Goal: Information Seeking & Learning: Learn about a topic

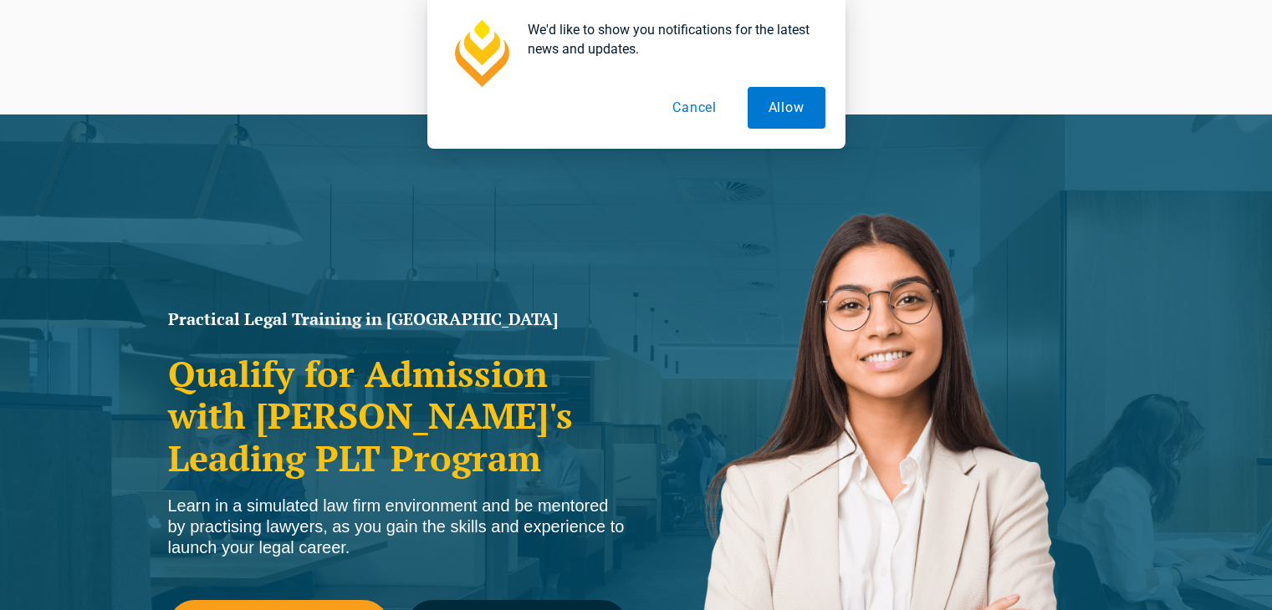
scroll to position [84, 0]
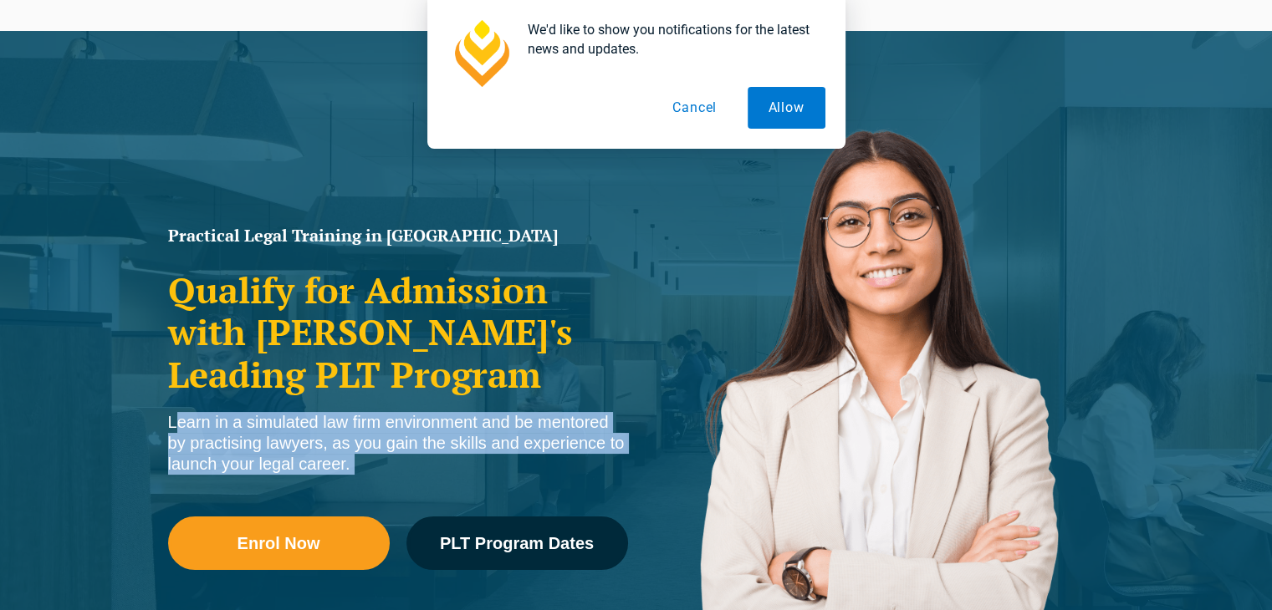
click at [299, 455] on div "Learn in a simulated law firm environment and be mentored by practising lawyers…" at bounding box center [398, 443] width 460 height 63
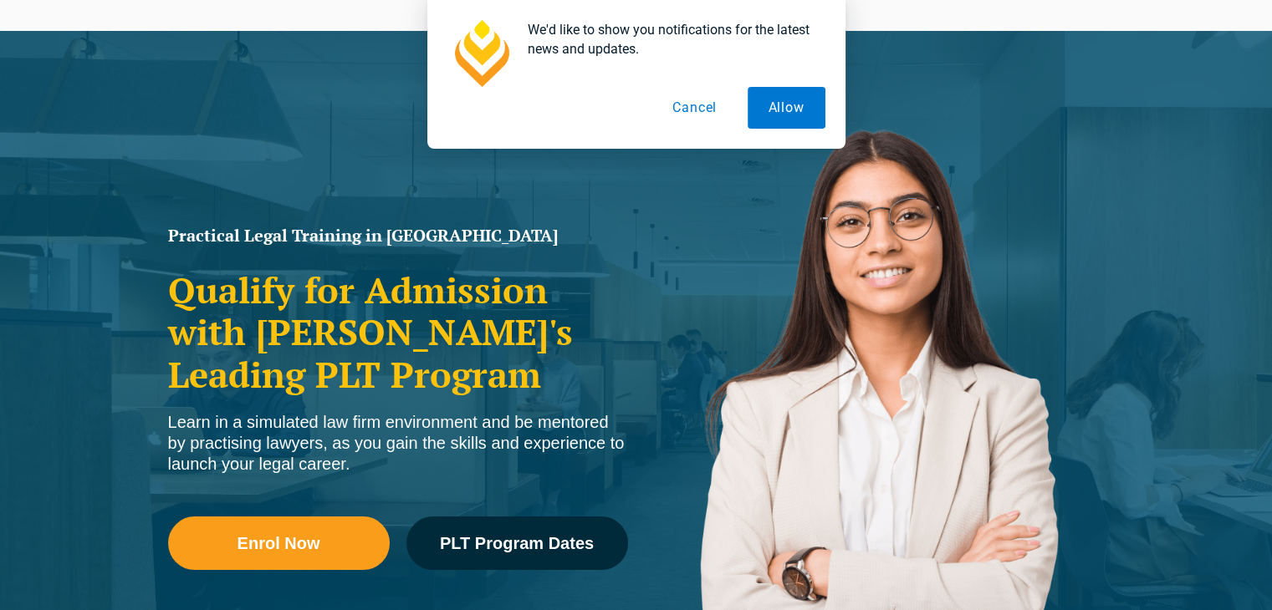
click at [125, 461] on div "Practical Legal Training in Victoria Qualify for Admission with Victoria's Lead…" at bounding box center [636, 399] width 1272 height 736
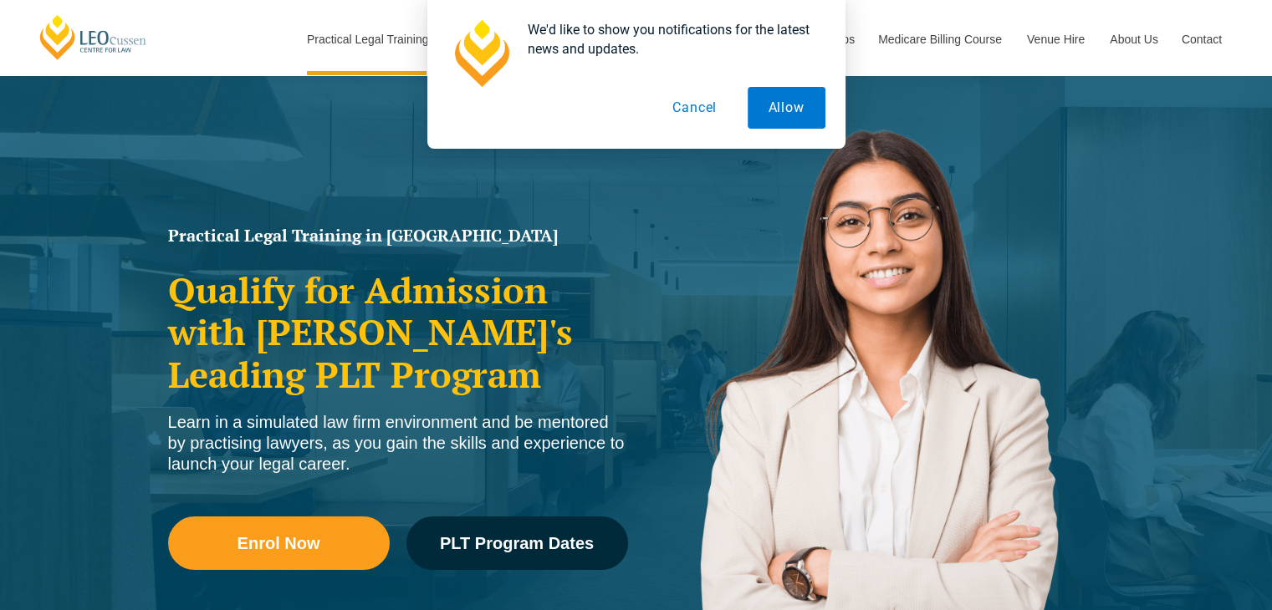
click at [699, 116] on button "Cancel" at bounding box center [694, 108] width 86 height 42
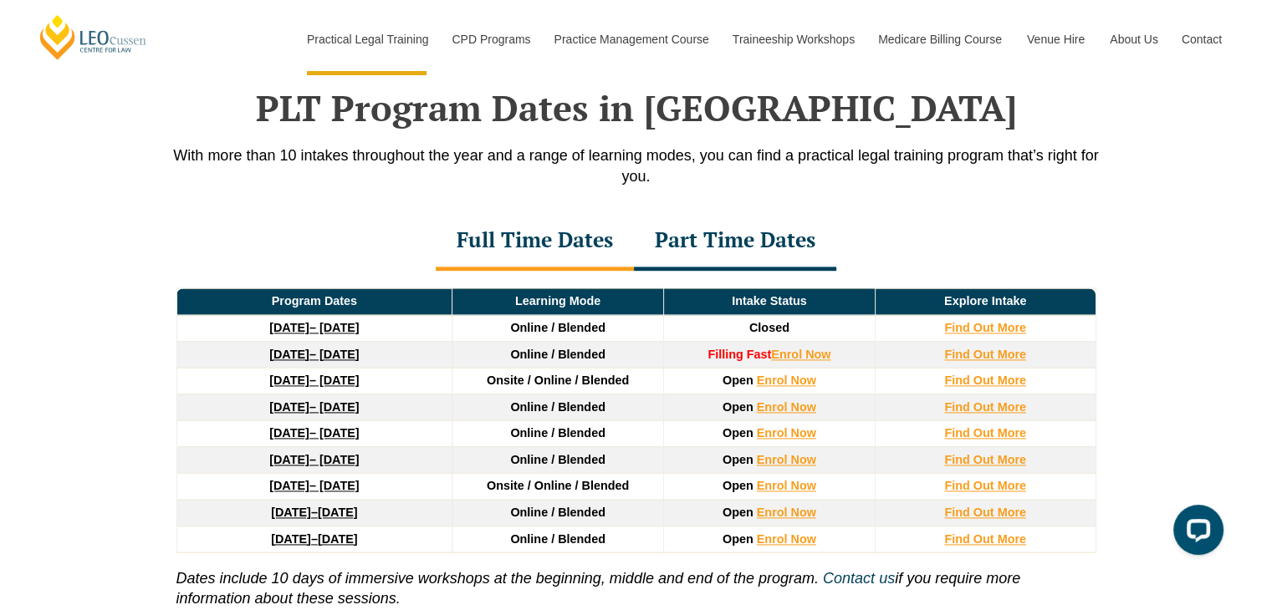
click at [294, 157] on p "With more than 10 intakes throughout the year and a range of learning modes, yo…" at bounding box center [636, 167] width 953 height 42
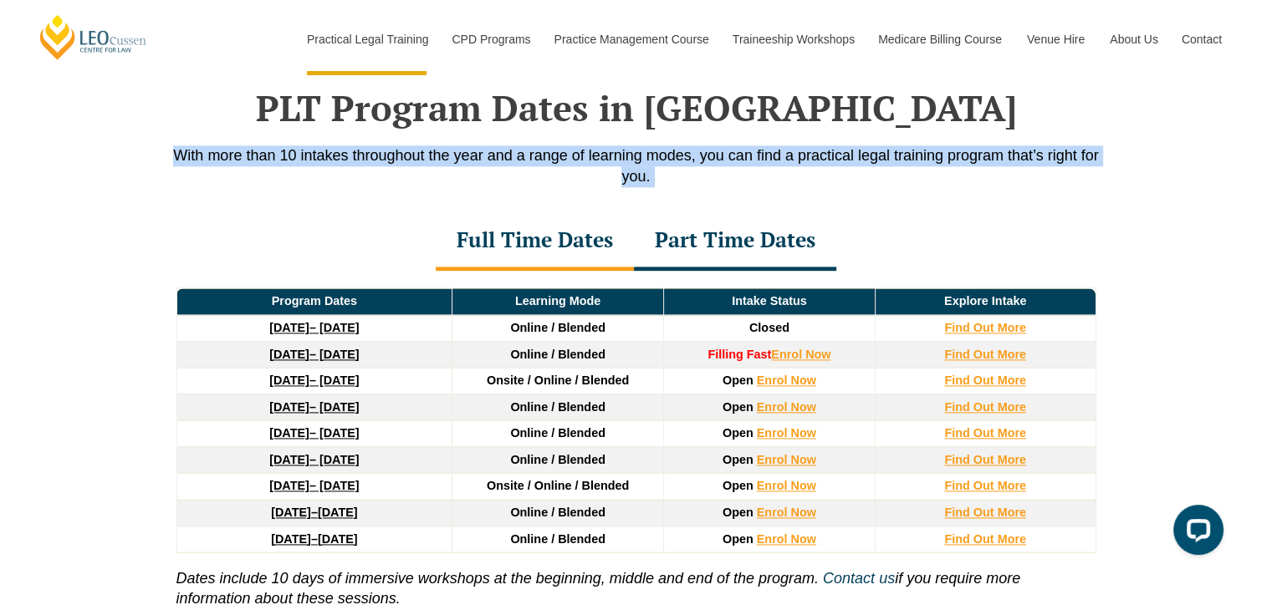
click at [294, 157] on p "With more than 10 intakes throughout the year and a range of learning modes, yo…" at bounding box center [636, 167] width 953 height 42
click at [300, 183] on p "With more than 10 intakes throughout the year and a range of learning modes, yo…" at bounding box center [636, 167] width 953 height 42
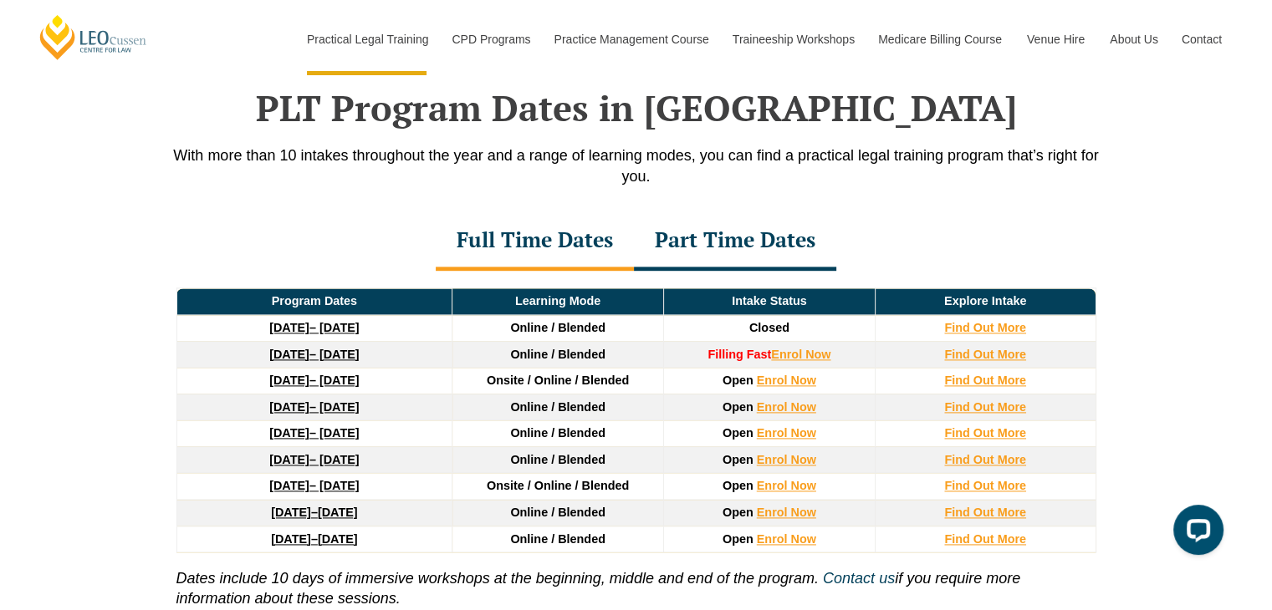
click at [300, 183] on p "With more than 10 intakes throughout the year and a range of learning modes, yo…" at bounding box center [636, 167] width 953 height 42
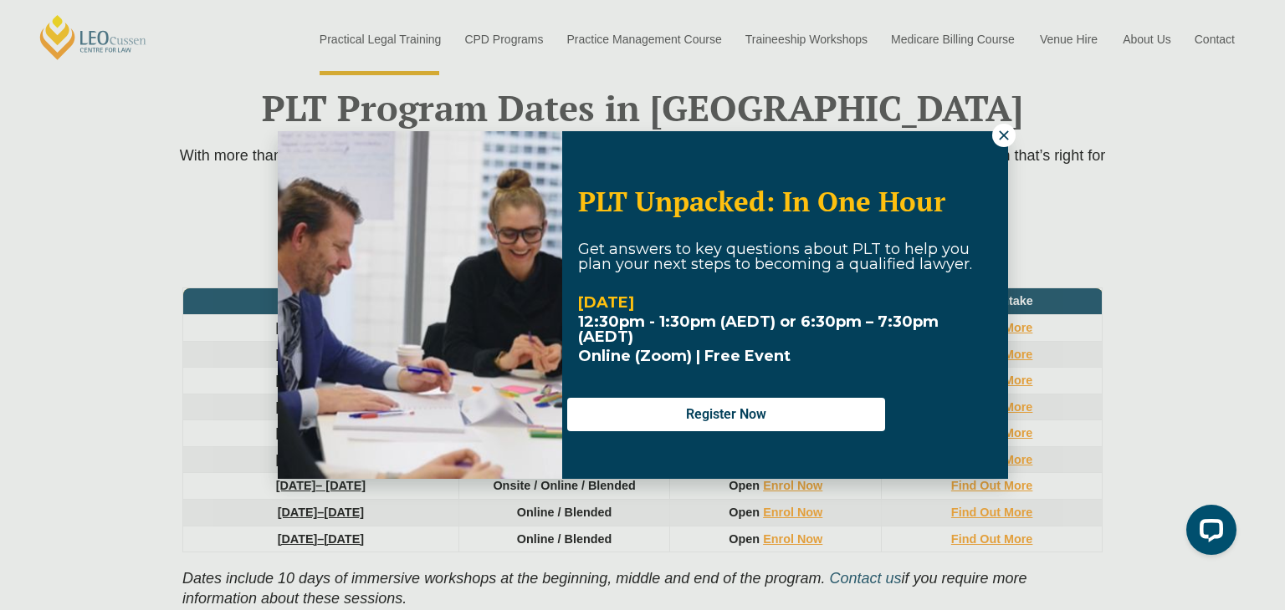
click at [983, 149] on div "PLT Unpacked: In One Hour Get answers to key questions about PLT to help you pl…" at bounding box center [643, 305] width 730 height 348
click at [1007, 125] on button at bounding box center [1003, 135] width 23 height 23
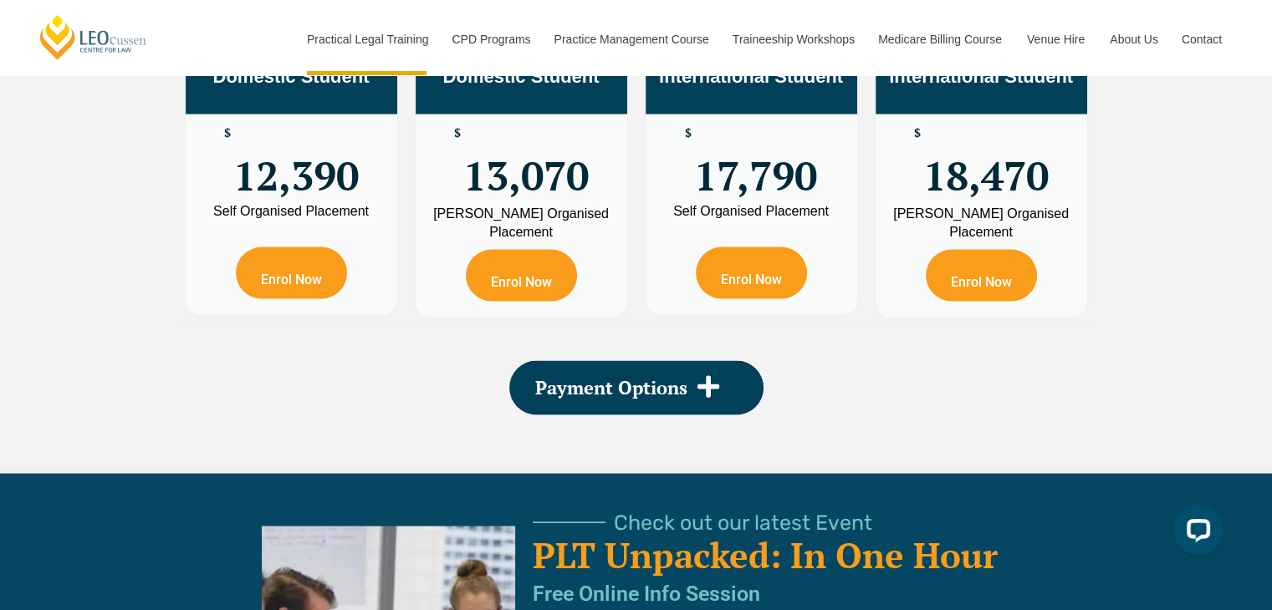
scroll to position [3094, 0]
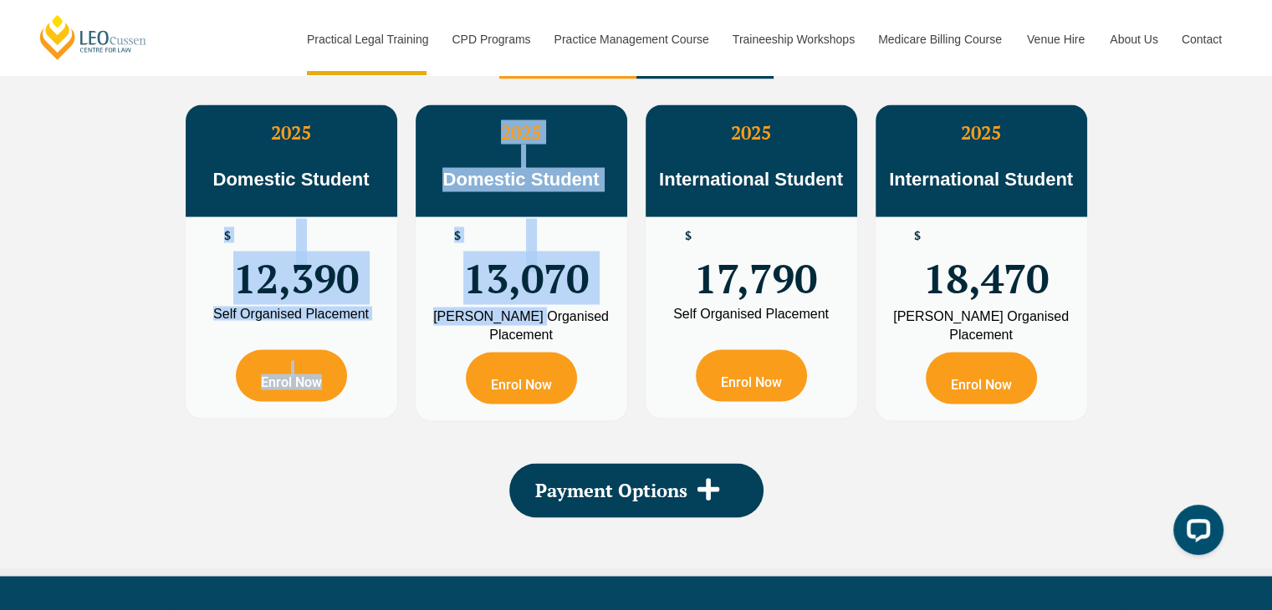
drag, startPoint x: 549, startPoint y: 323, endPoint x: 180, endPoint y: 218, distance: 384.1
click at [180, 218] on div "2025 Domestic Student $ 12,390 Self Organised Placement Enrol Now 2025 Domestic…" at bounding box center [636, 262] width 920 height 334
click at [94, 259] on div "PLT Program Fees When it comes to fees, Leo Cussen makes it easy and clear – wh…" at bounding box center [636, 210] width 1272 height 732
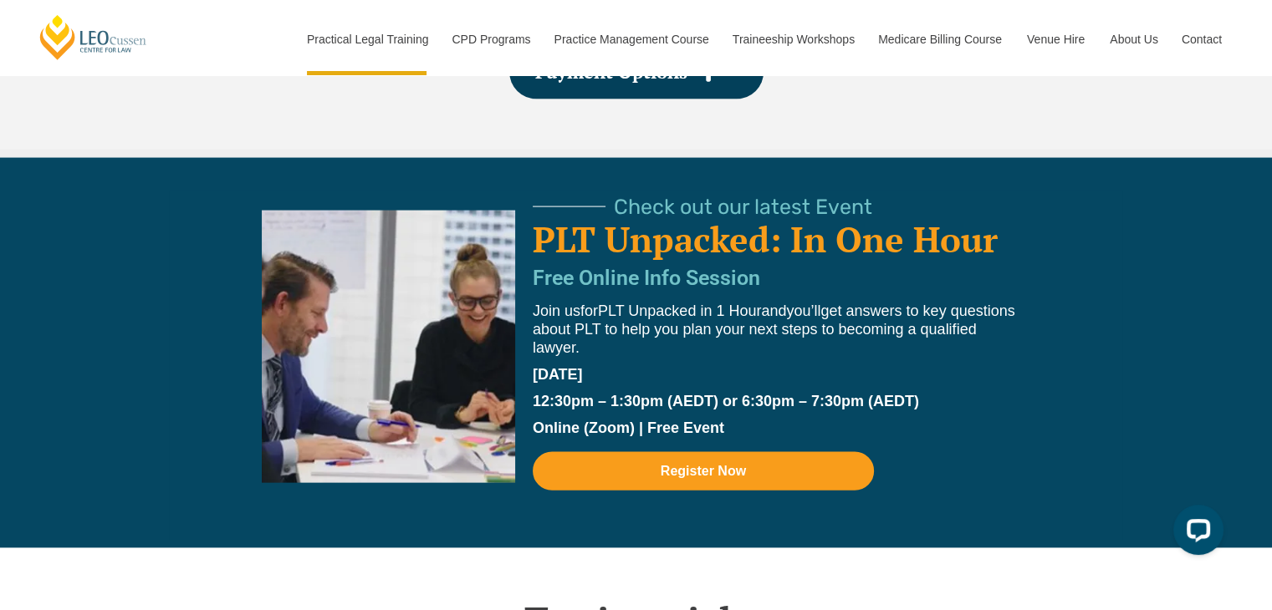
scroll to position [3429, 0]
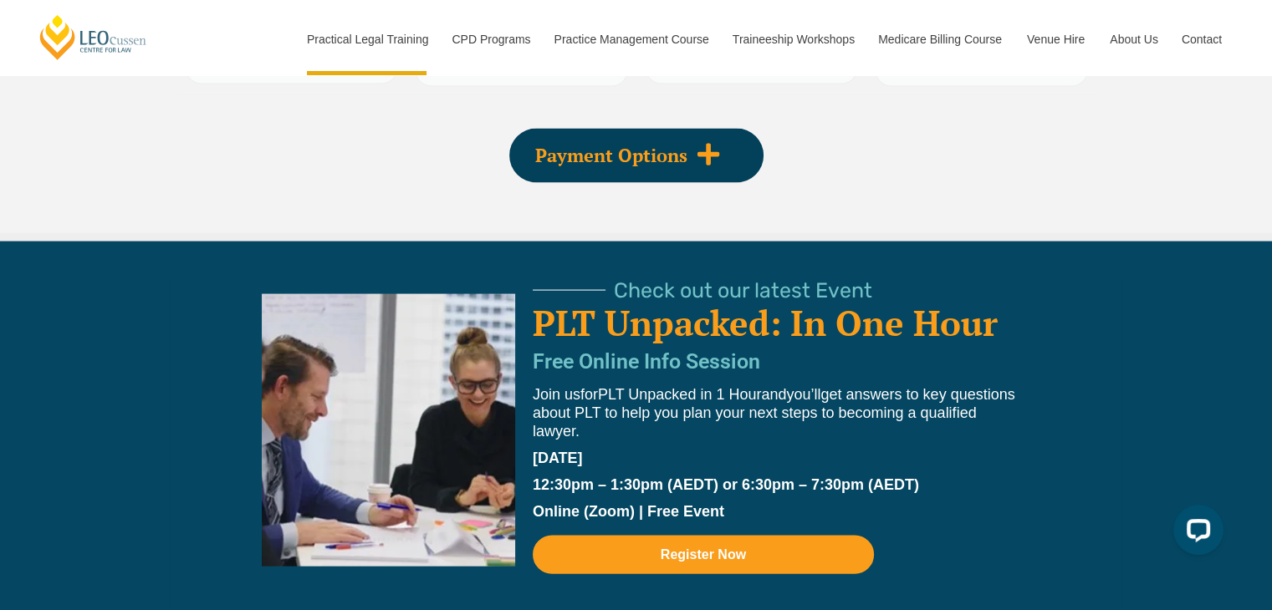
click at [707, 146] on icon at bounding box center [708, 155] width 22 height 22
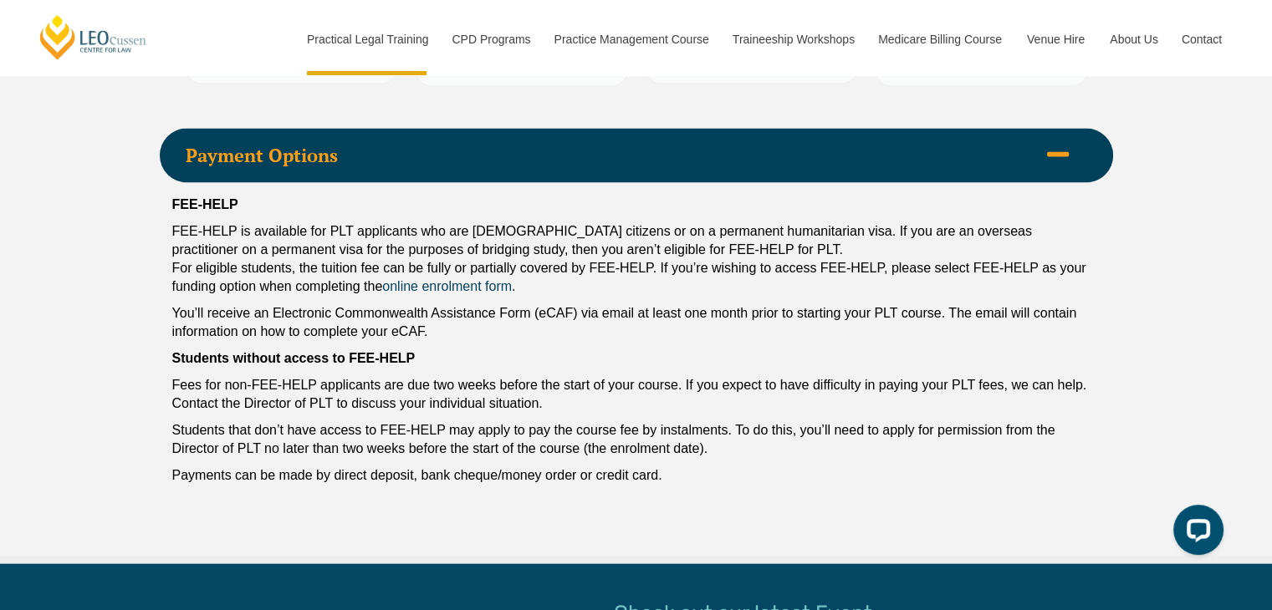
click at [1068, 155] on icon at bounding box center [1057, 154] width 25 height 25
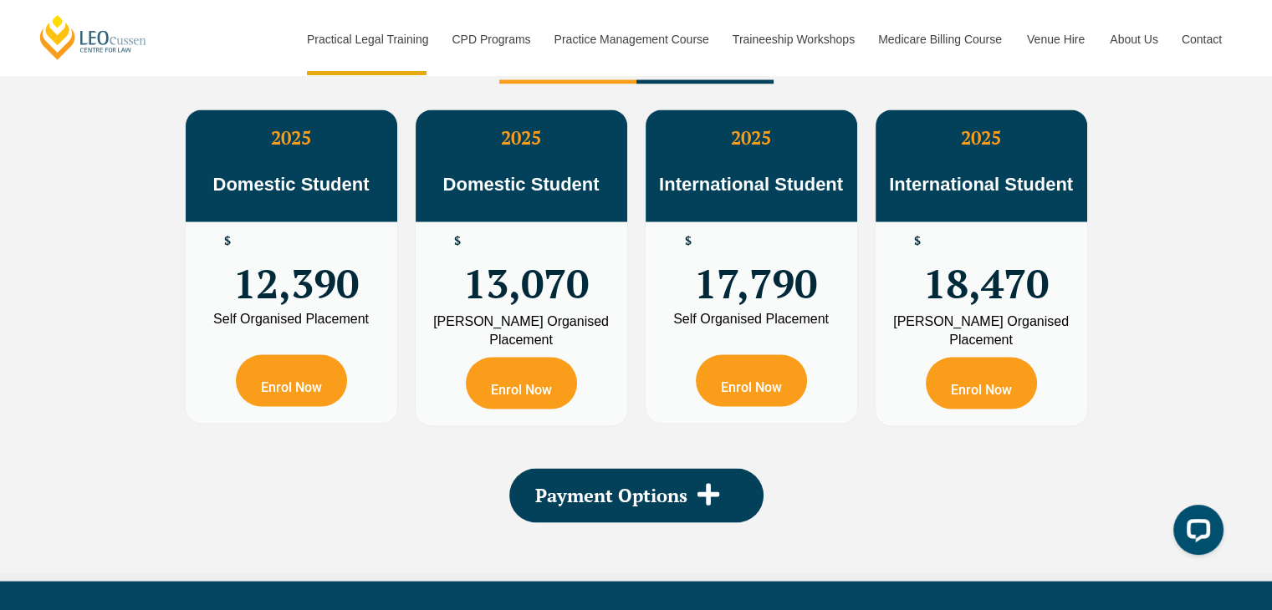
scroll to position [3011, 0]
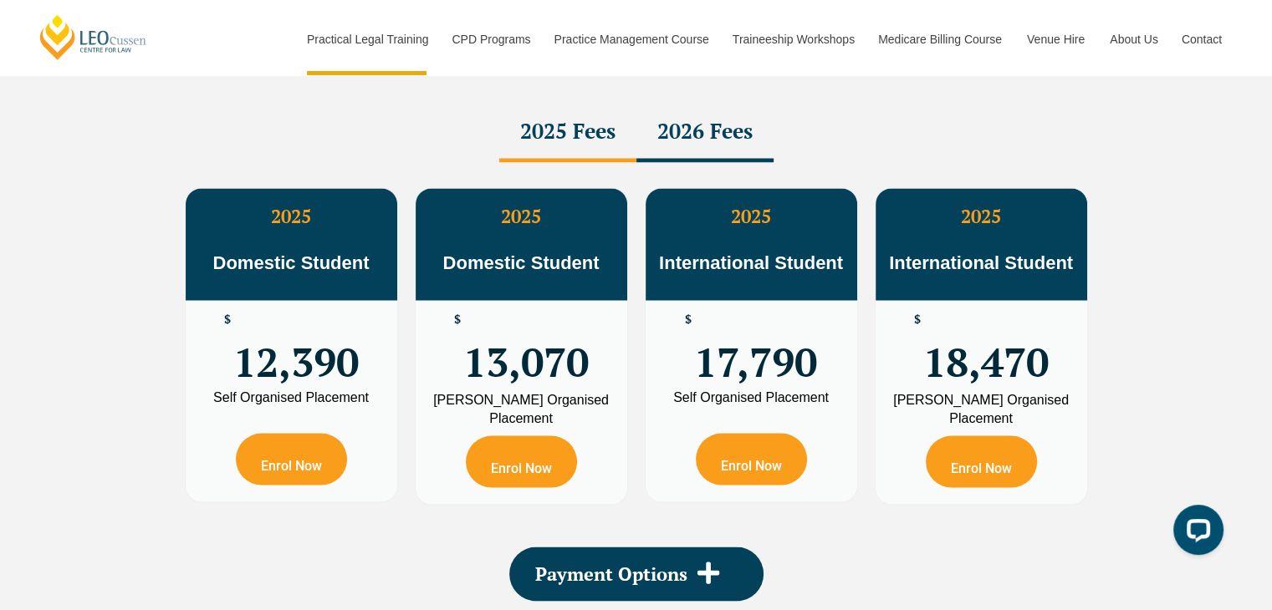
click at [294, 386] on div "$ 12,390" at bounding box center [292, 345] width 212 height 90
click at [121, 375] on div "PLT Program Fees When it comes to fees, Leo Cussen makes it easy and clear – wh…" at bounding box center [636, 294] width 1272 height 732
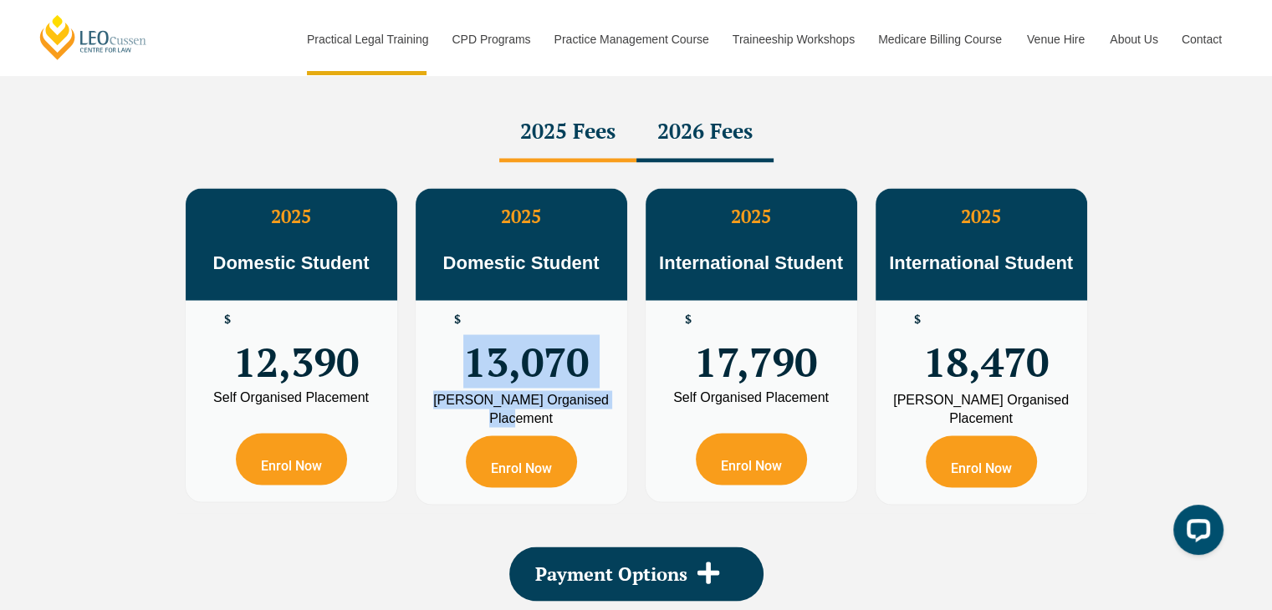
drag, startPoint x: 544, startPoint y: 421, endPoint x: 469, endPoint y: 386, distance: 83.4
click at [469, 386] on div "2025 Domestic Student $ 13,070 Leo Cussen Organised Placement Enrol Now" at bounding box center [522, 345] width 212 height 315
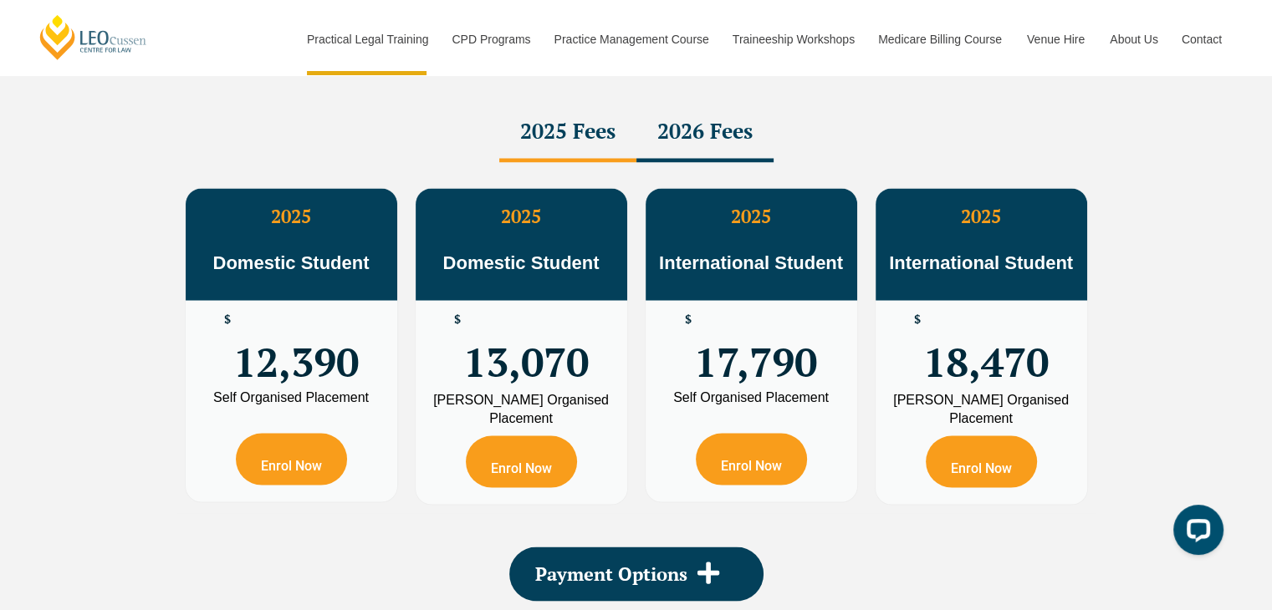
click at [272, 370] on span "12,390" at bounding box center [295, 345] width 125 height 65
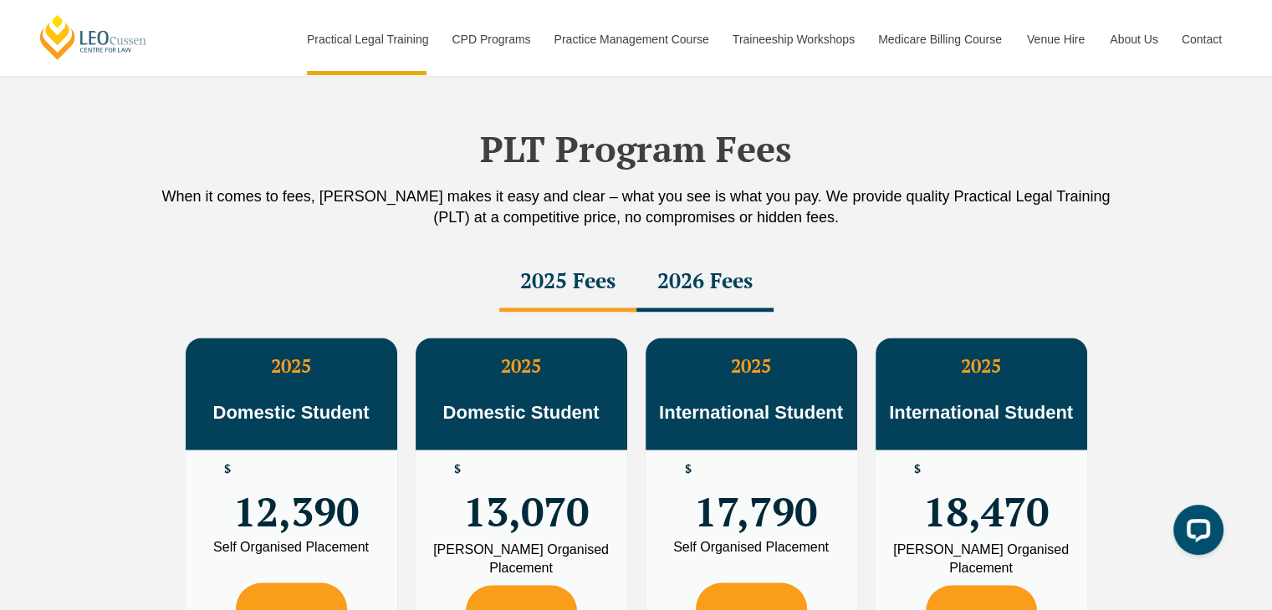
scroll to position [2760, 0]
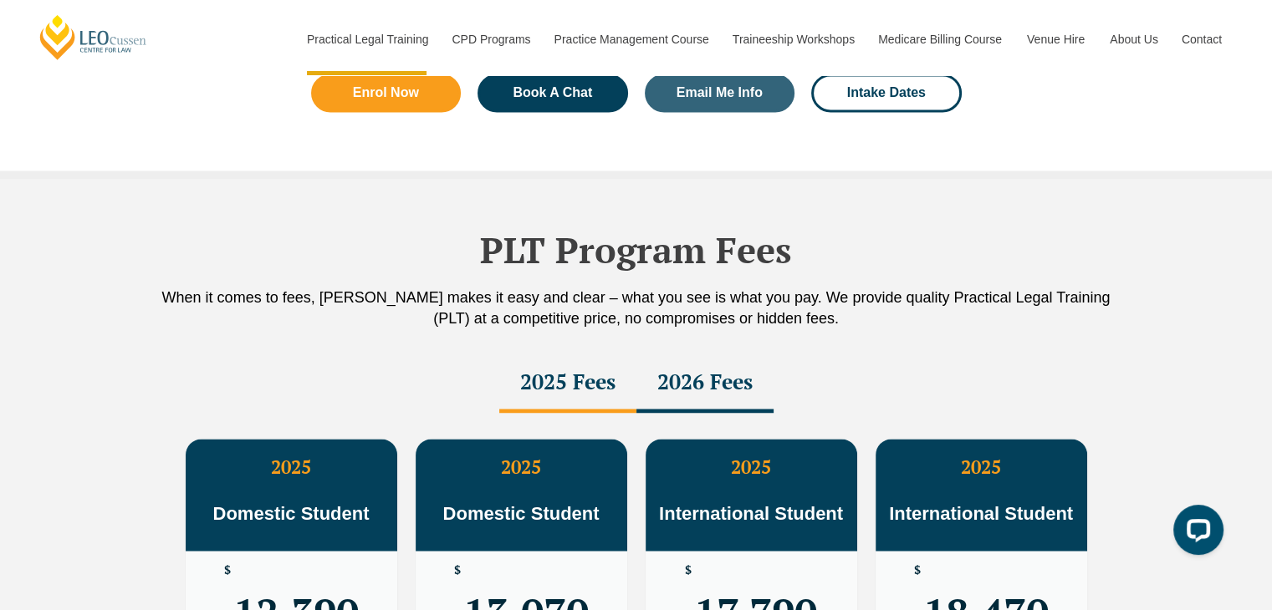
click at [493, 297] on p "When it comes to fees, Leo Cussen makes it easy and clear – what you see is wha…" at bounding box center [636, 309] width 953 height 42
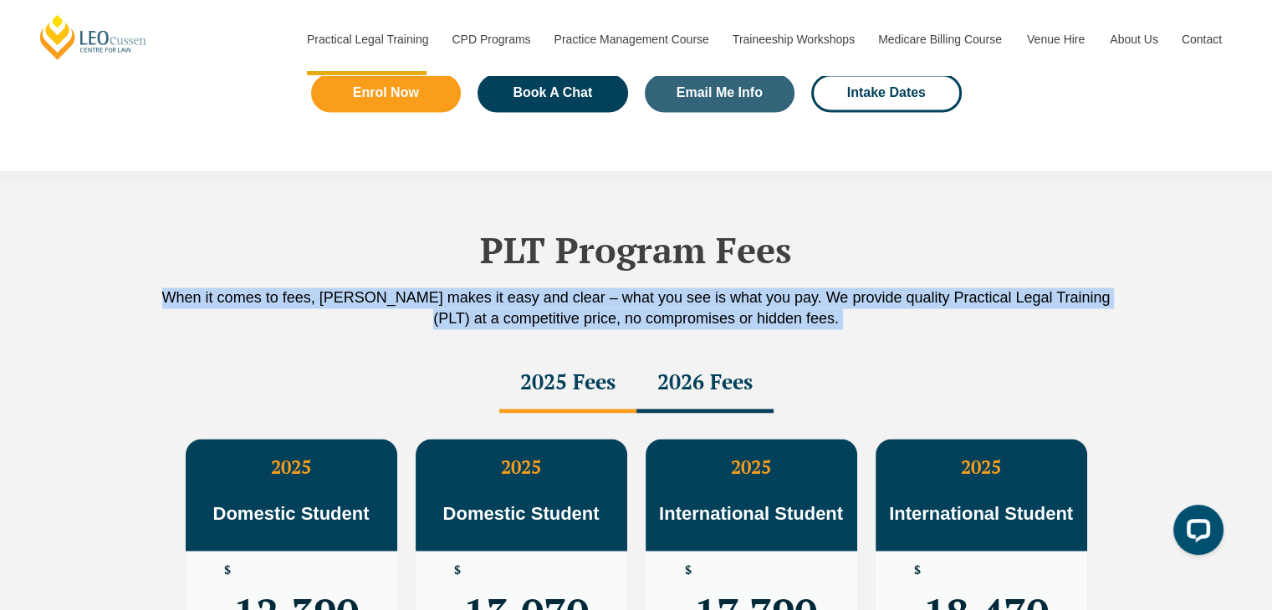
click at [493, 297] on p "When it comes to fees, Leo Cussen makes it easy and clear – what you see is wha…" at bounding box center [636, 309] width 953 height 42
click at [483, 319] on p "When it comes to fees, Leo Cussen makes it easy and clear – what you see is wha…" at bounding box center [636, 309] width 953 height 42
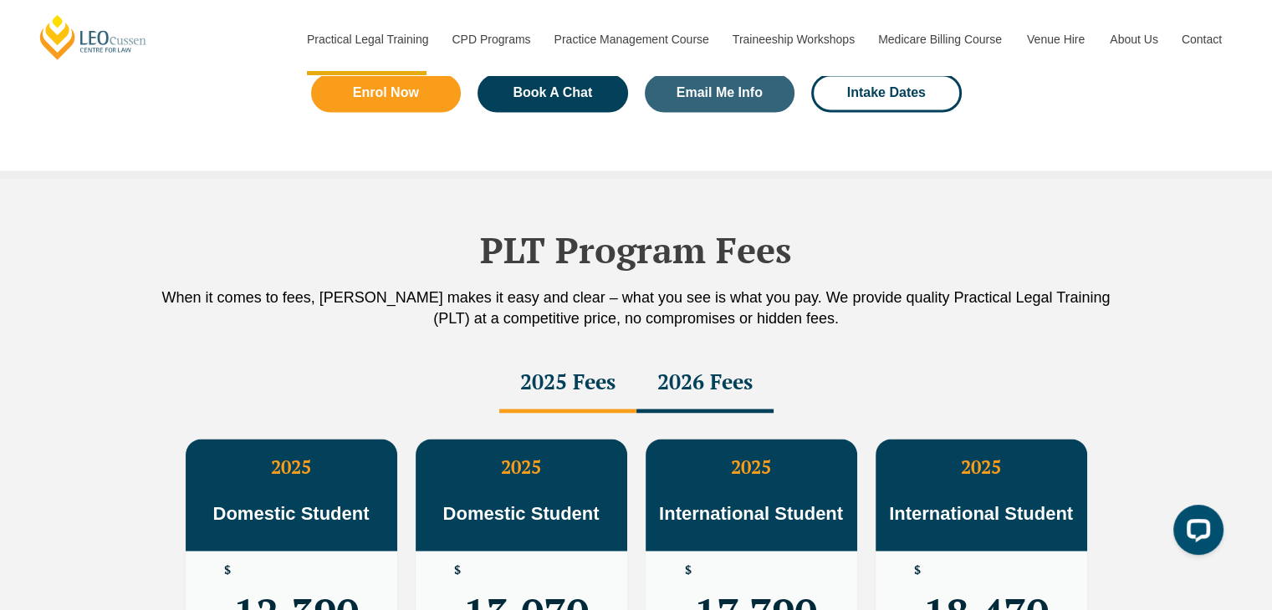
click at [405, 319] on p "When it comes to fees, Leo Cussen makes it easy and clear – what you see is wha…" at bounding box center [636, 309] width 953 height 42
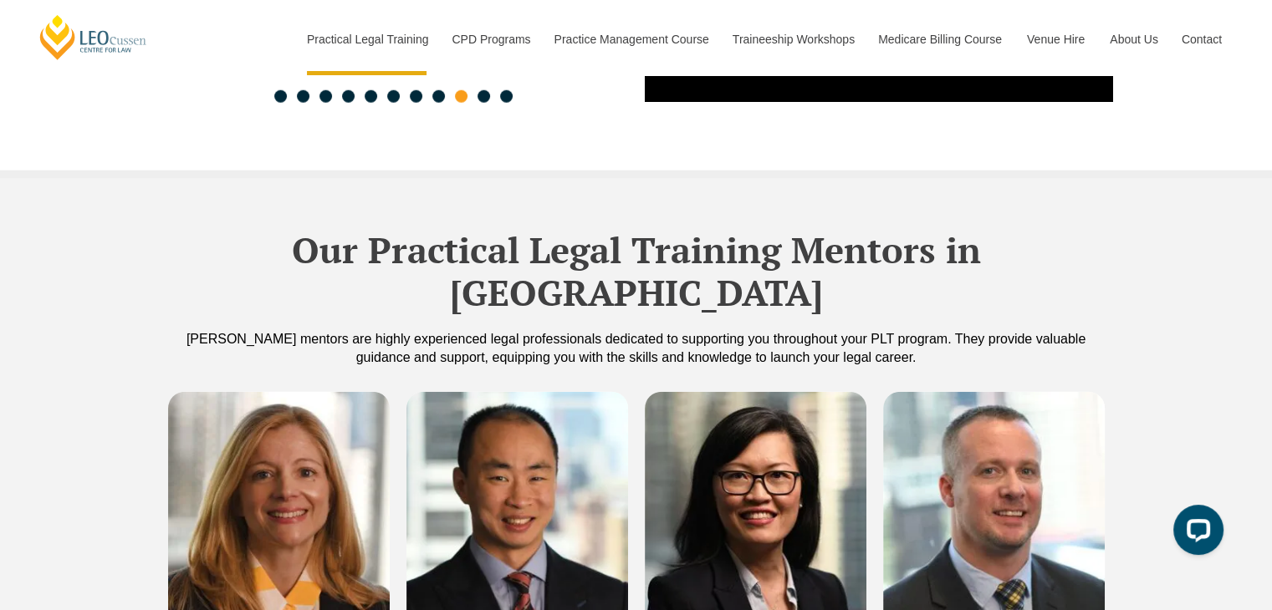
scroll to position [4432, 0]
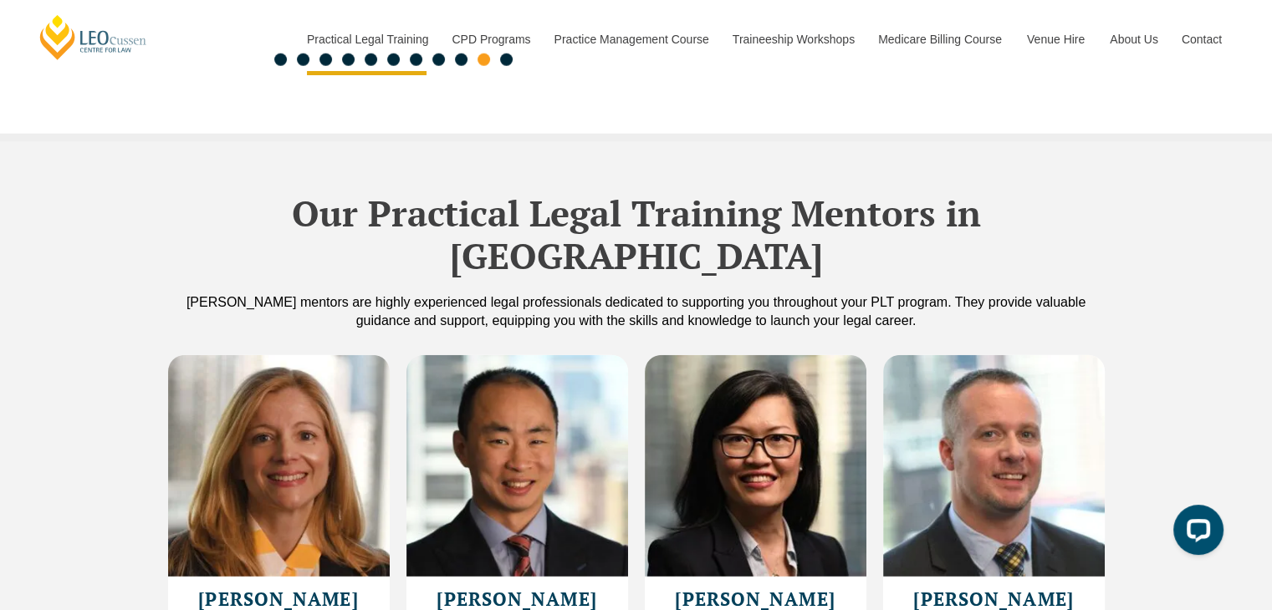
click at [100, 329] on div "Our Practical Legal Training Mentors in Victoria Leo Cussen’s mentors are highl…" at bounding box center [636, 396] width 1272 height 509
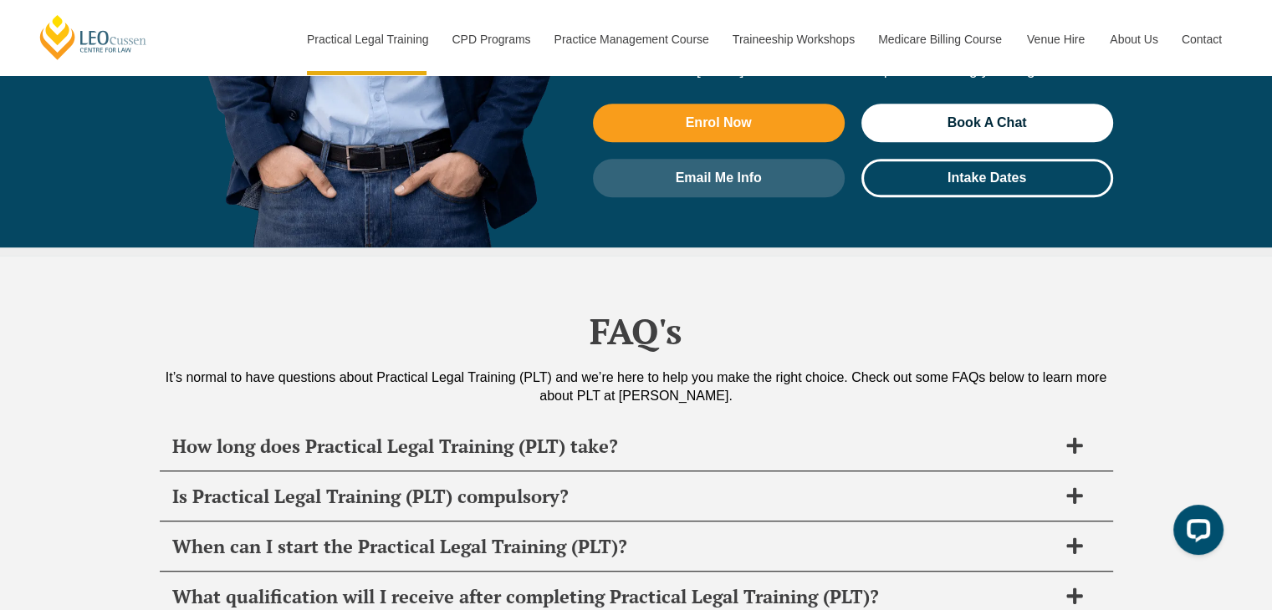
scroll to position [7778, 0]
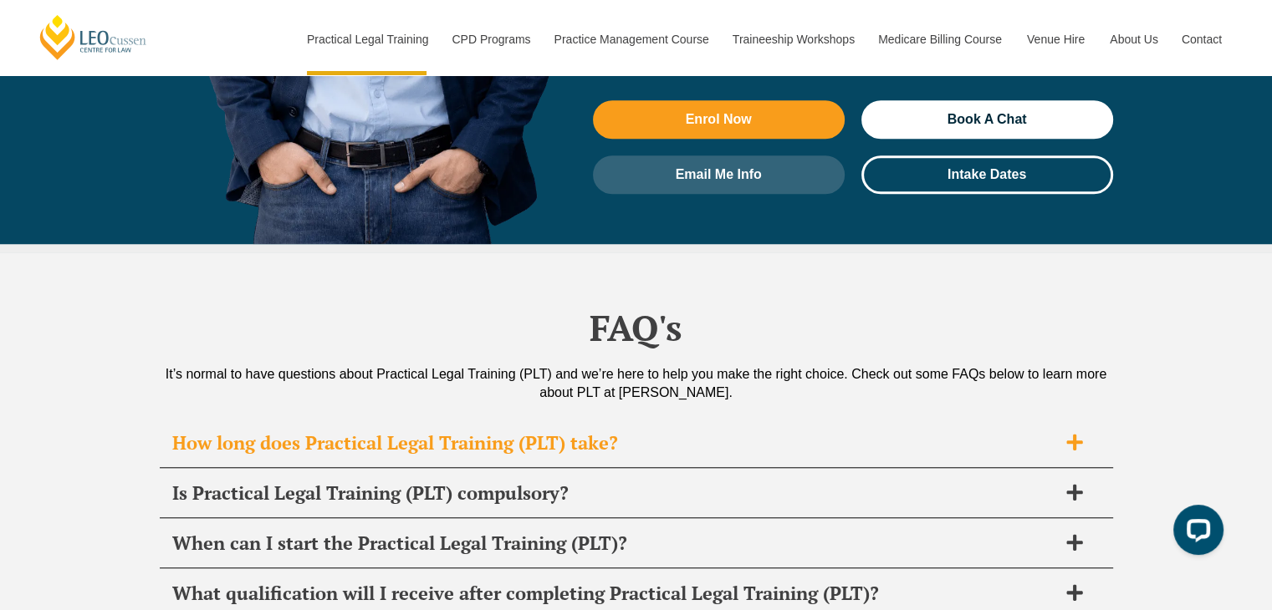
click at [433, 432] on h2 "How long does Practical Legal Training (PLT) take?" at bounding box center [614, 443] width 885 height 23
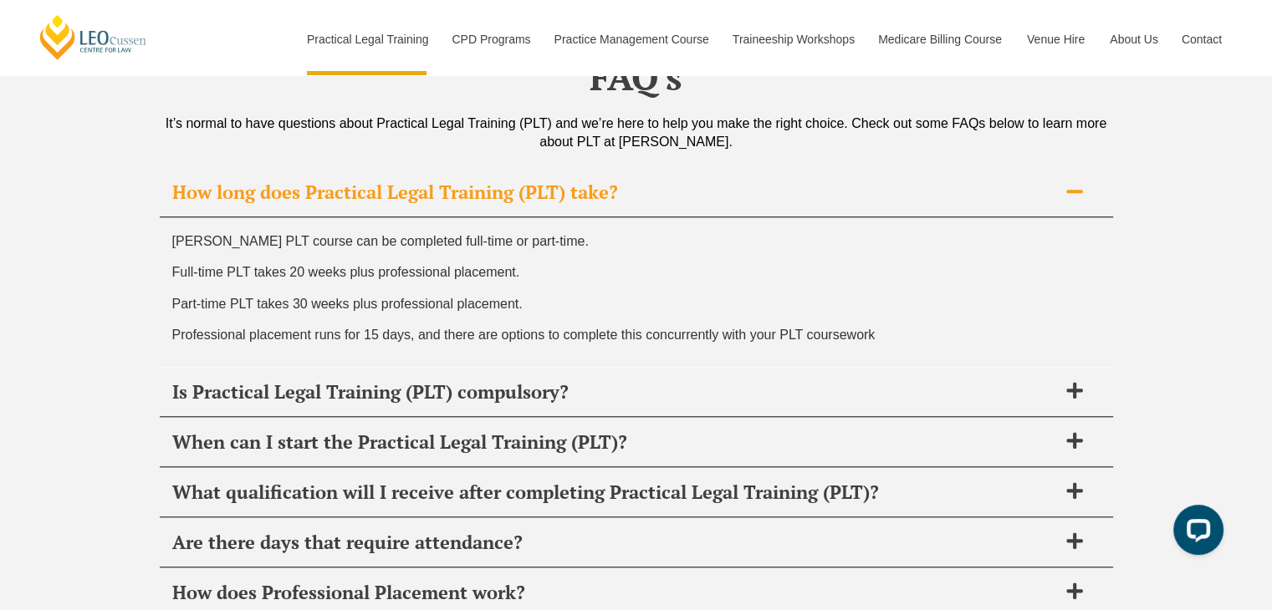
scroll to position [7945, 0]
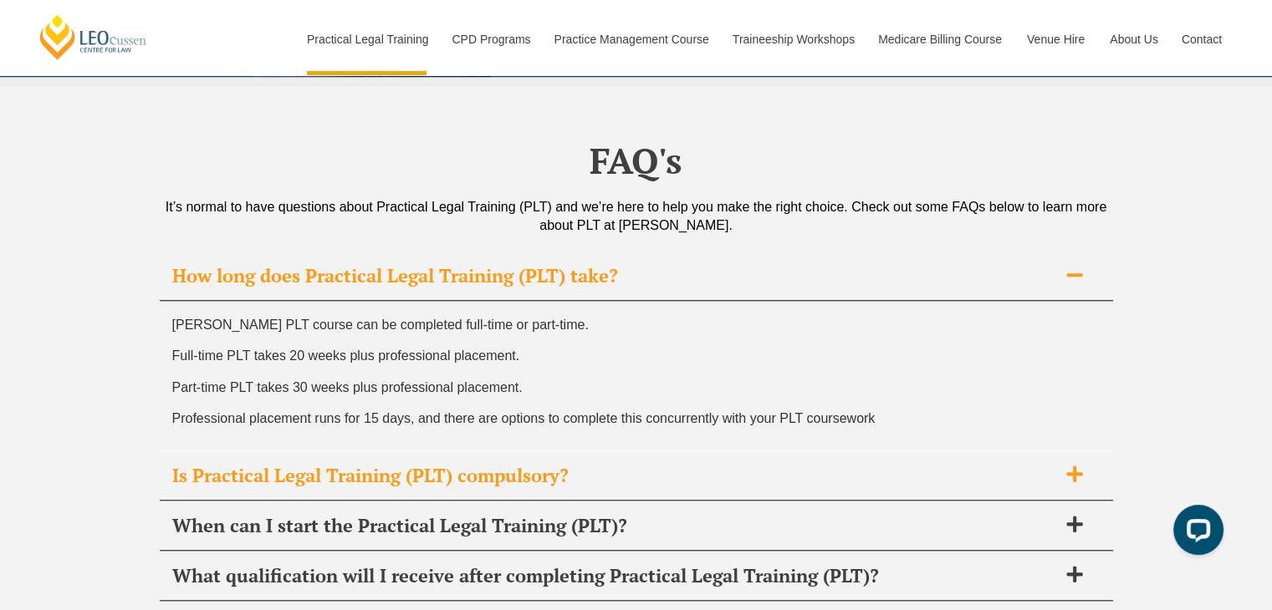
click at [599, 452] on div "Is Practical Legal Training (PLT) compulsory?" at bounding box center [636, 476] width 953 height 49
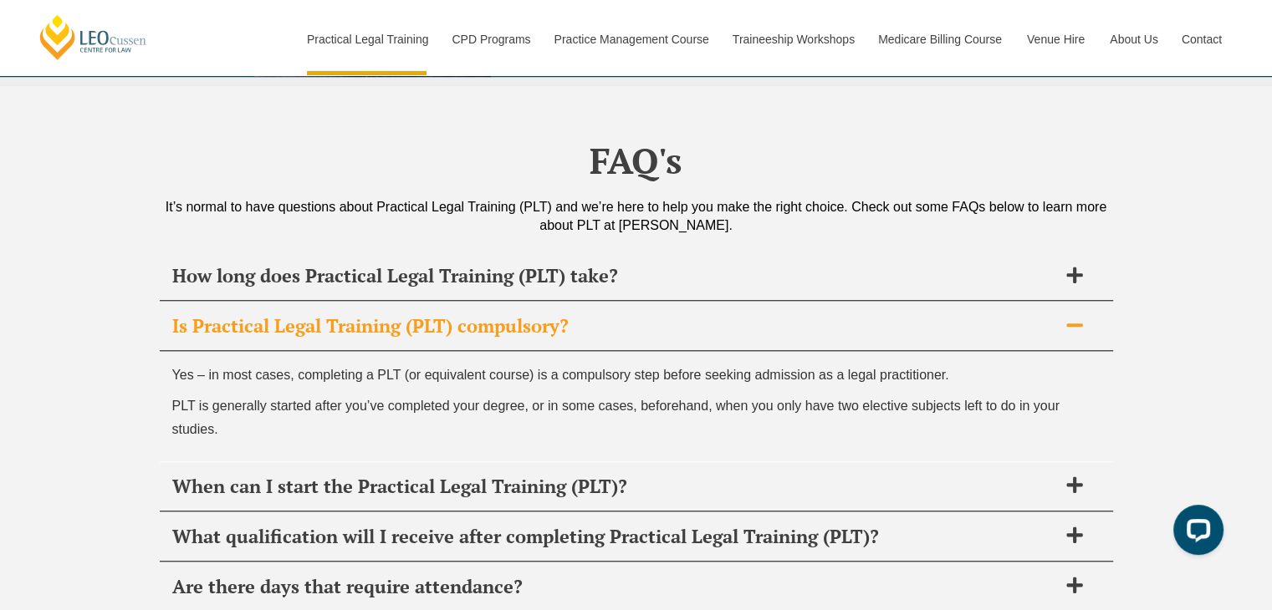
click at [634, 395] on p "PLT is generally started after you’ve completed your degree, or in some cases, …" at bounding box center [636, 417] width 928 height 45
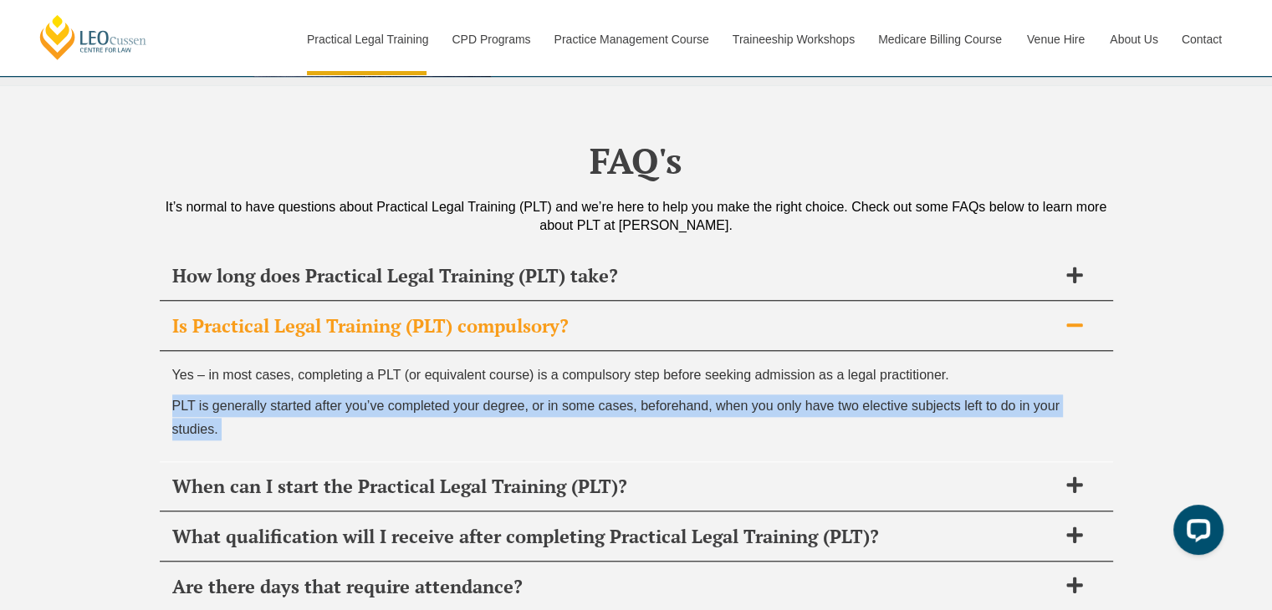
click at [634, 395] on p "PLT is generally started after you’ve completed your degree, or in some cases, …" at bounding box center [636, 417] width 928 height 45
click at [639, 395] on p "PLT is generally started after you’ve completed your degree, or in some cases, …" at bounding box center [636, 417] width 928 height 45
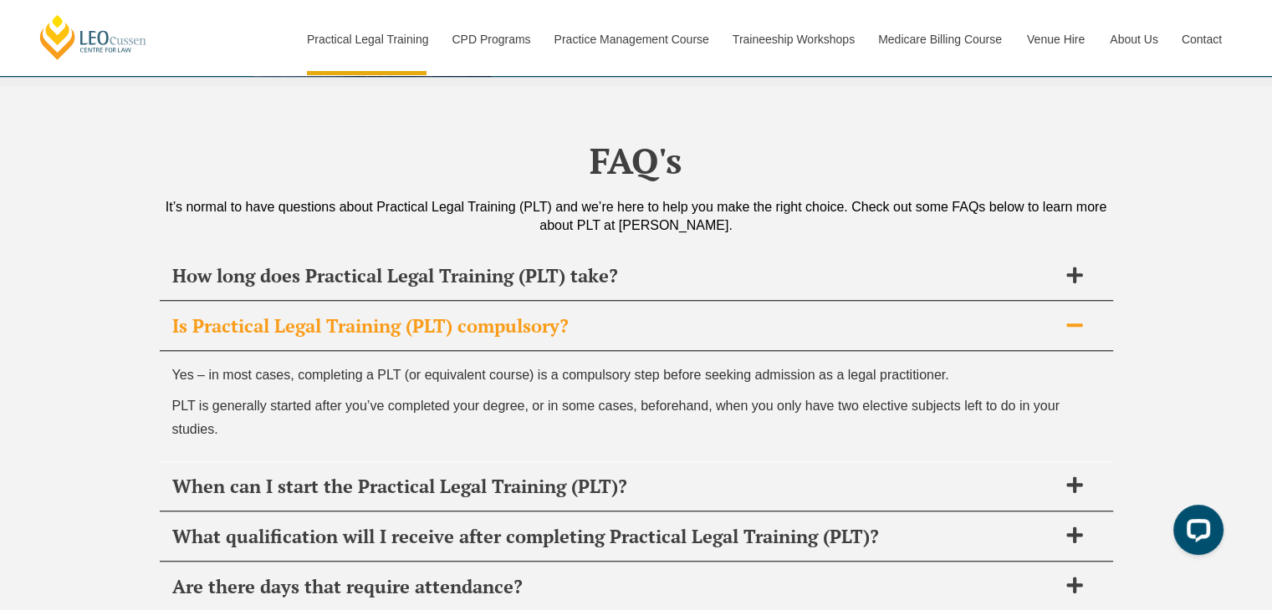
click at [659, 364] on p "Yes – in most cases, completing a PLT (or equivalent course) is a compulsory st…" at bounding box center [636, 375] width 928 height 23
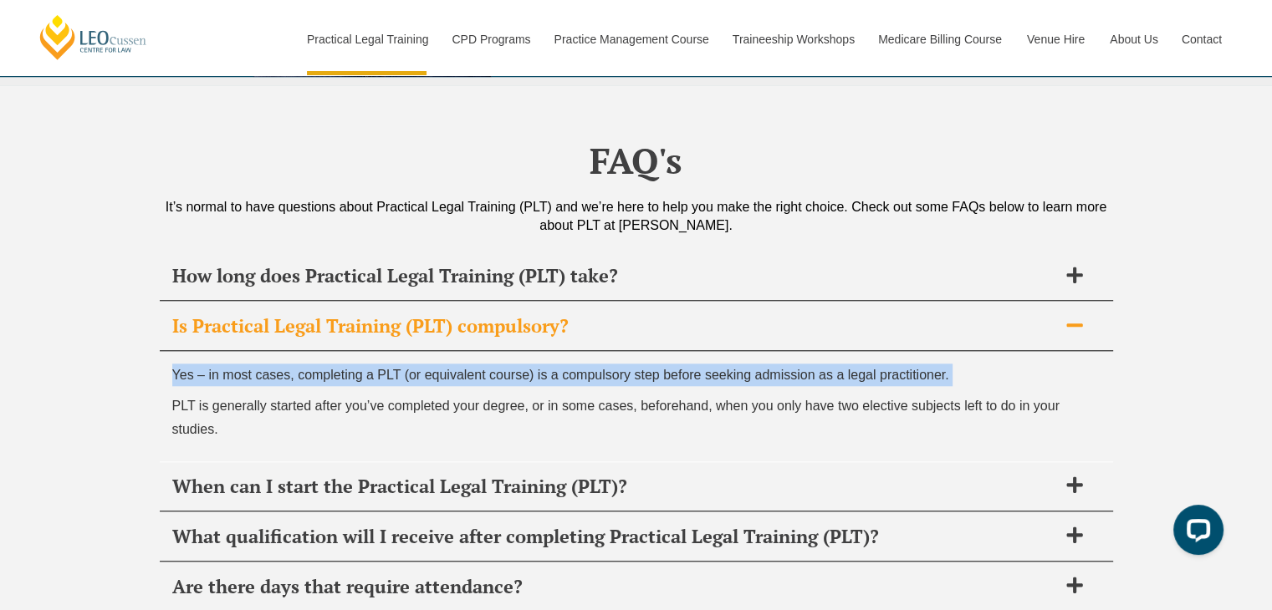
click at [659, 364] on p "Yes – in most cases, completing a PLT (or equivalent course) is a compulsory st…" at bounding box center [636, 375] width 928 height 23
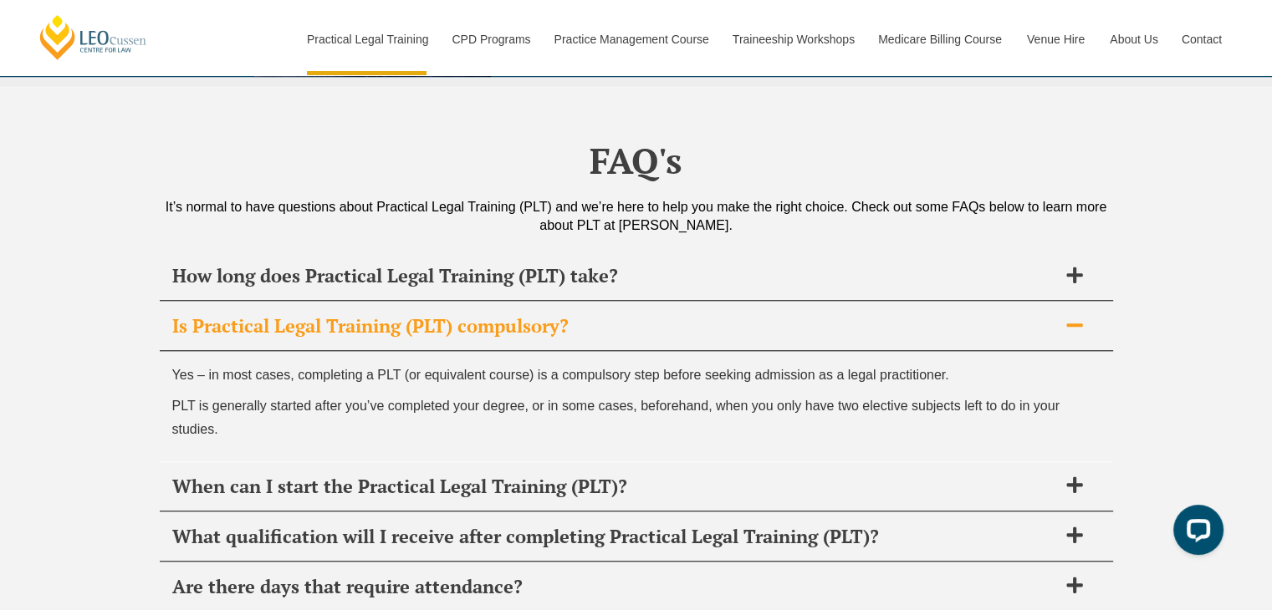
click at [655, 395] on p "PLT is generally started after you’ve completed your degree, or in some cases, …" at bounding box center [636, 417] width 928 height 45
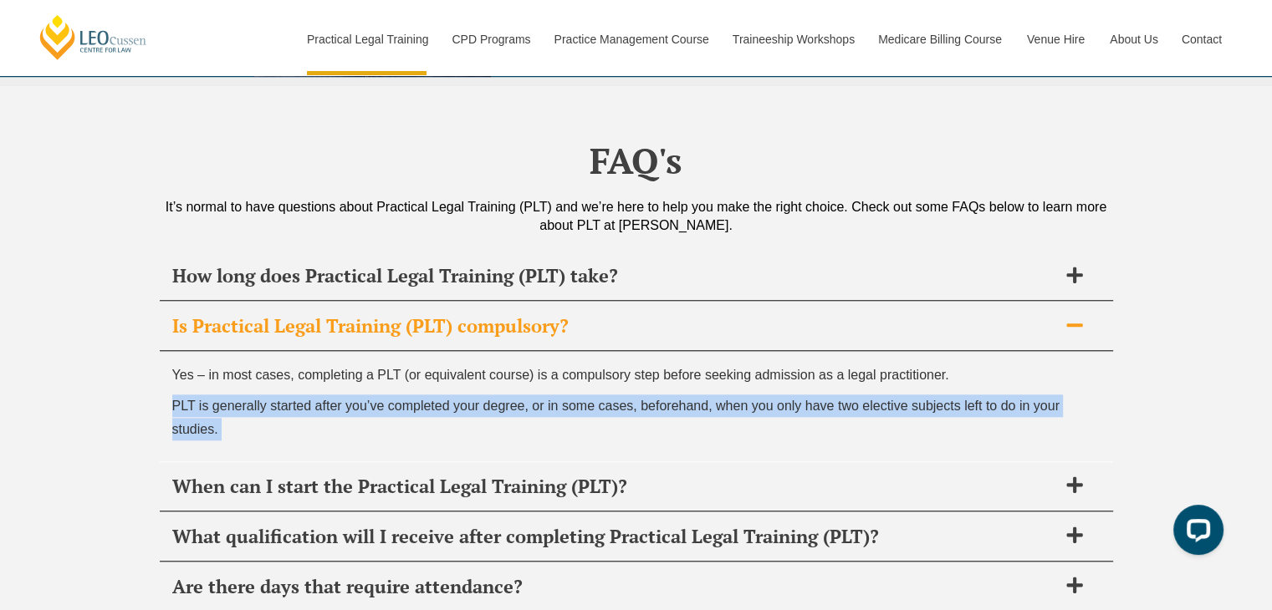
click at [655, 395] on p "PLT is generally started after you’ve completed your degree, or in some cases, …" at bounding box center [636, 417] width 928 height 45
click at [651, 395] on p "PLT is generally started after you’ve completed your degree, or in some cases, …" at bounding box center [636, 417] width 928 height 45
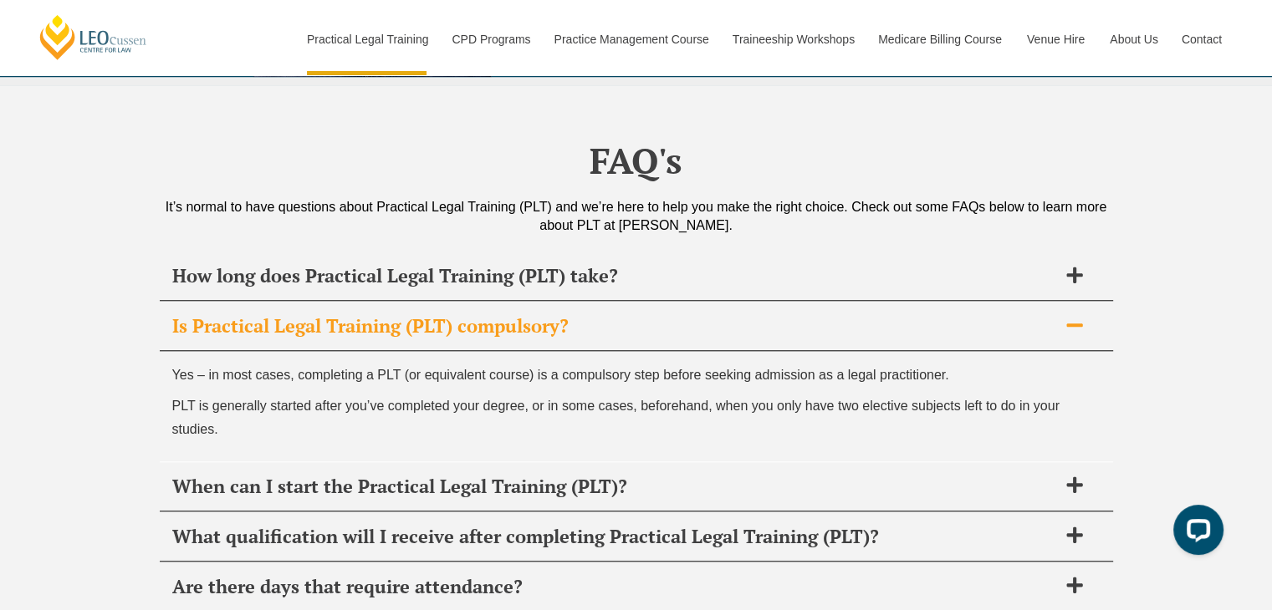
click at [870, 395] on p "PLT is generally started after you’ve completed your degree, or in some cases, …" at bounding box center [636, 417] width 928 height 45
click at [861, 395] on p "PLT is generally started after you’ve completed your degree, or in some cases, …" at bounding box center [636, 417] width 928 height 45
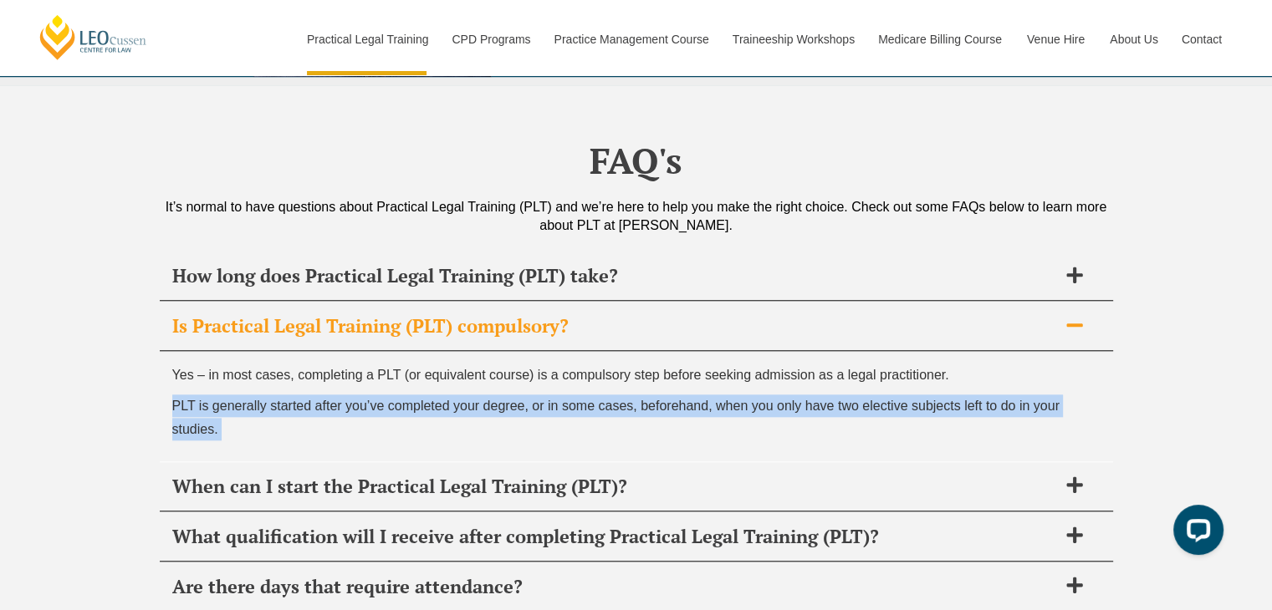
click at [861, 395] on p "PLT is generally started after you’ve completed your degree, or in some cases, …" at bounding box center [636, 417] width 928 height 45
click at [866, 351] on div "Yes – in most cases, completing a PLT (or equivalent course) is a compulsory st…" at bounding box center [636, 406] width 953 height 110
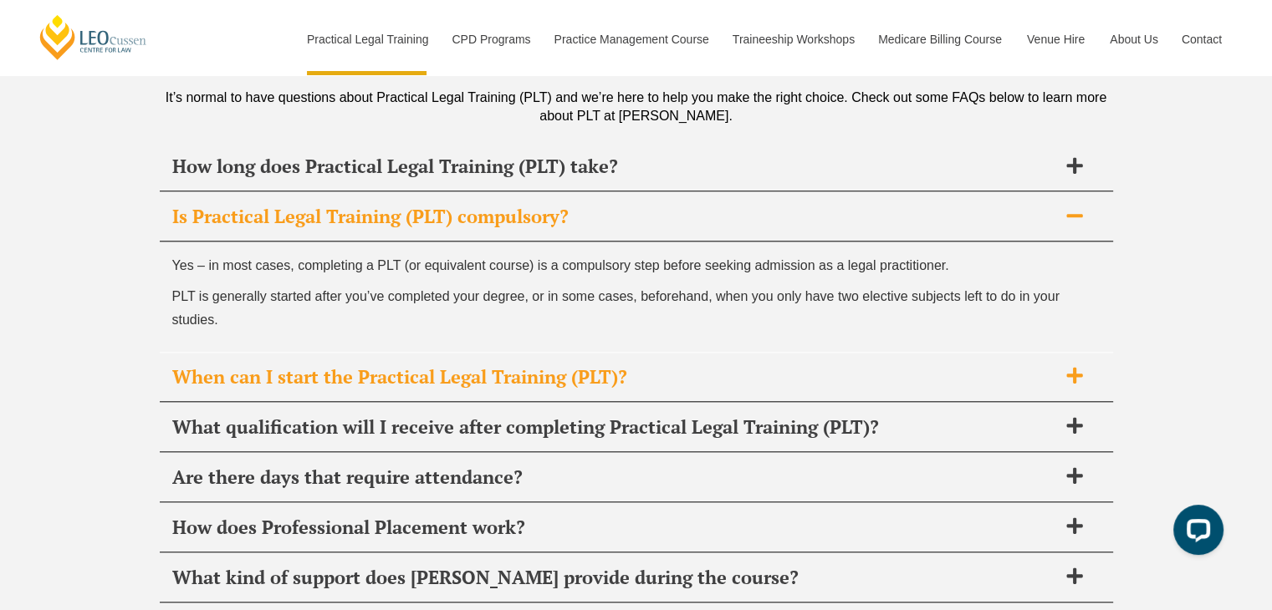
scroll to position [8112, 0]
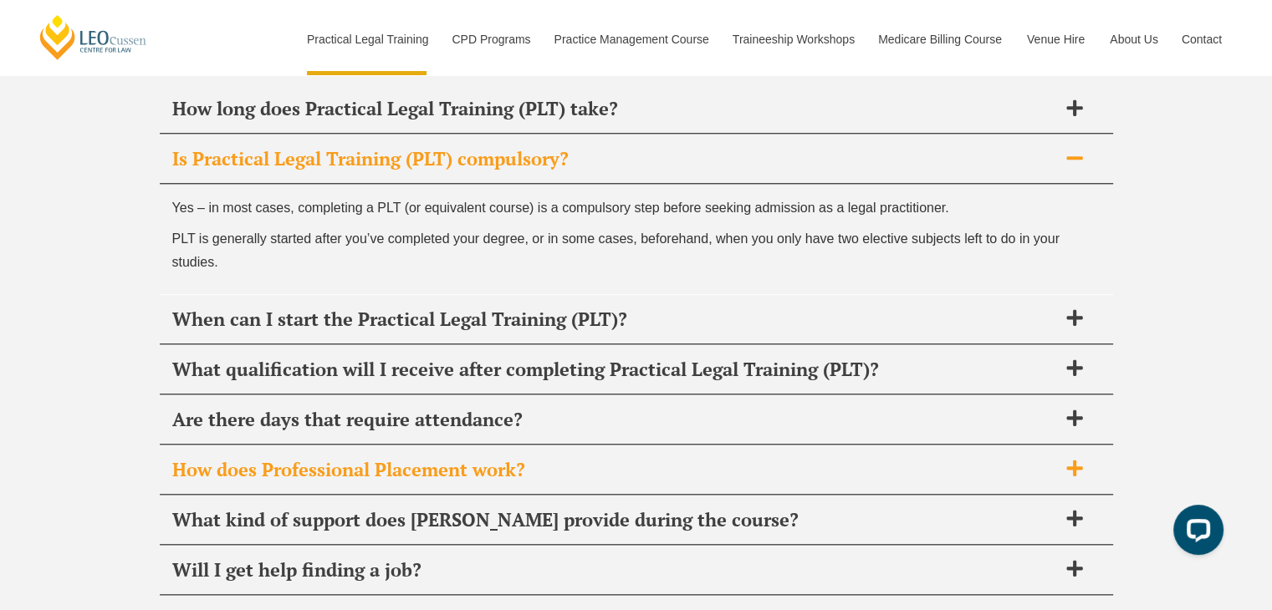
click at [747, 458] on h2 "How does Professional Placement work?" at bounding box center [614, 469] width 885 height 23
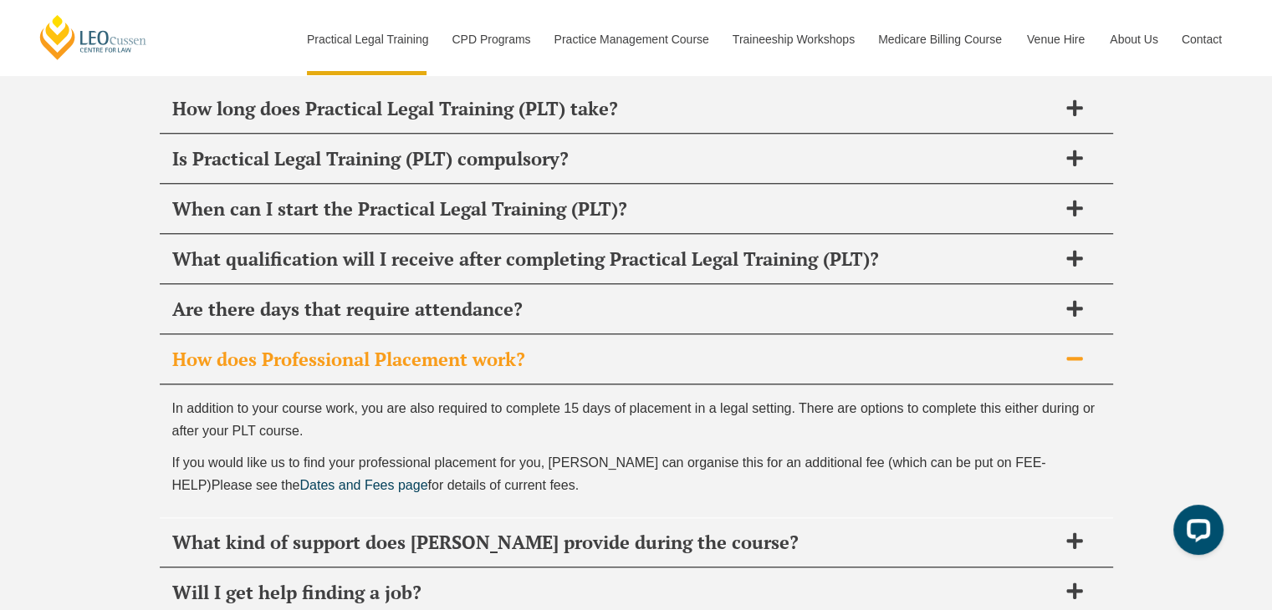
click at [605, 348] on h2 "How does Professional Placement work?" at bounding box center [614, 359] width 885 height 23
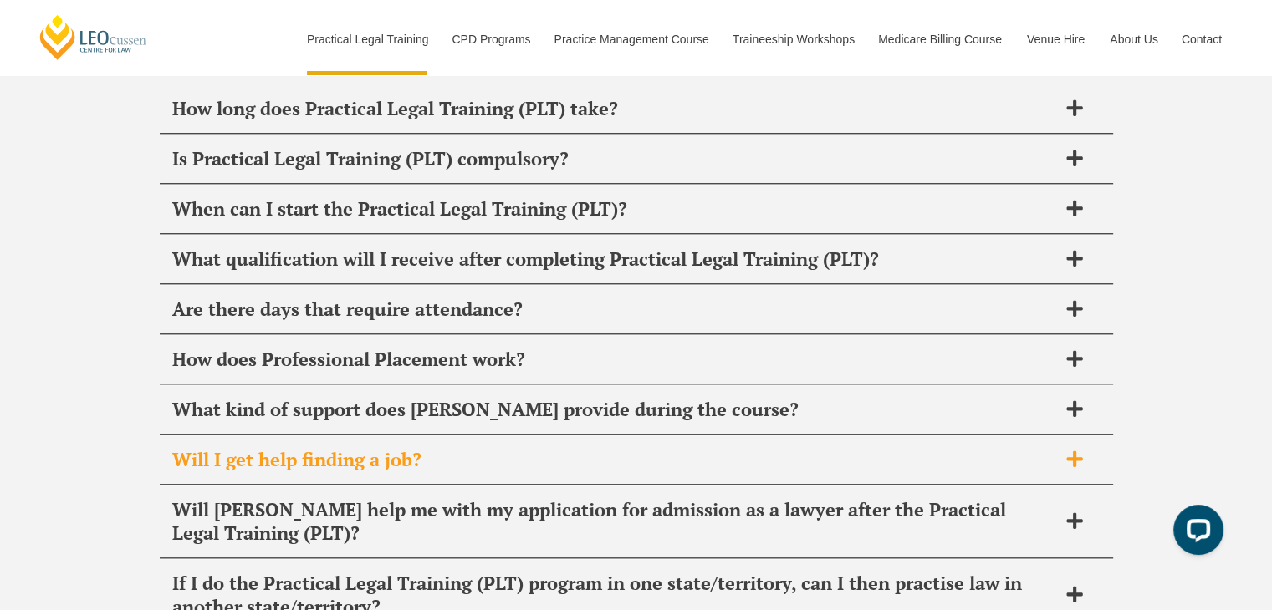
click at [594, 436] on div "Will I get help finding a job?" at bounding box center [636, 460] width 953 height 49
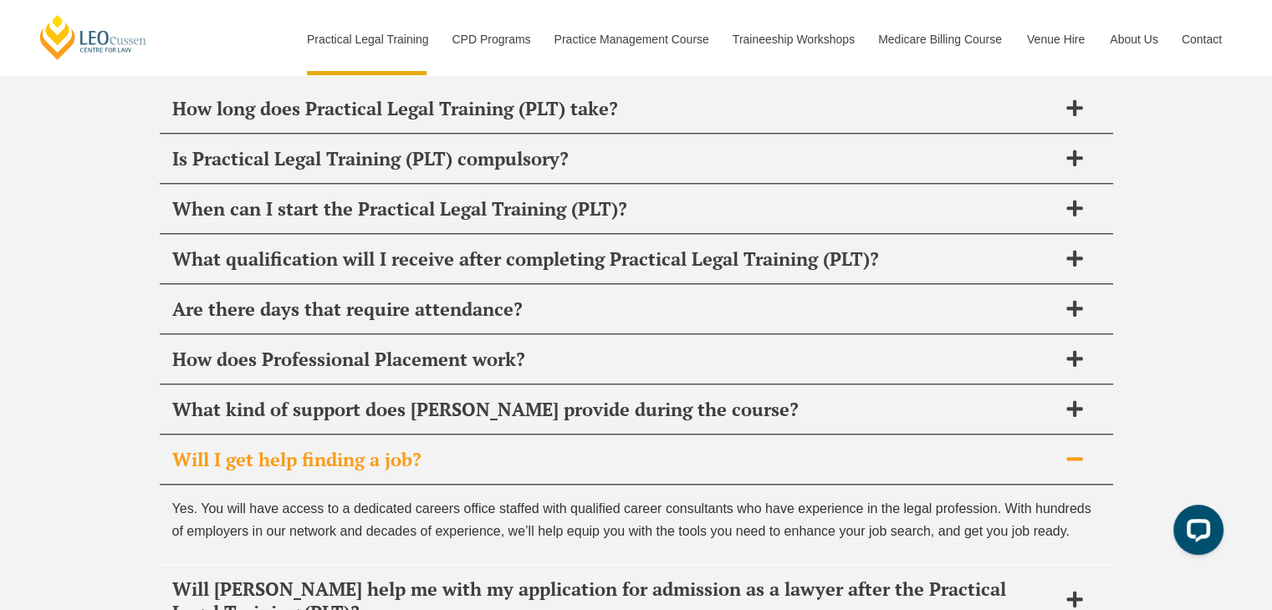
click at [594, 436] on div "Will I get help finding a job?" at bounding box center [636, 460] width 953 height 49
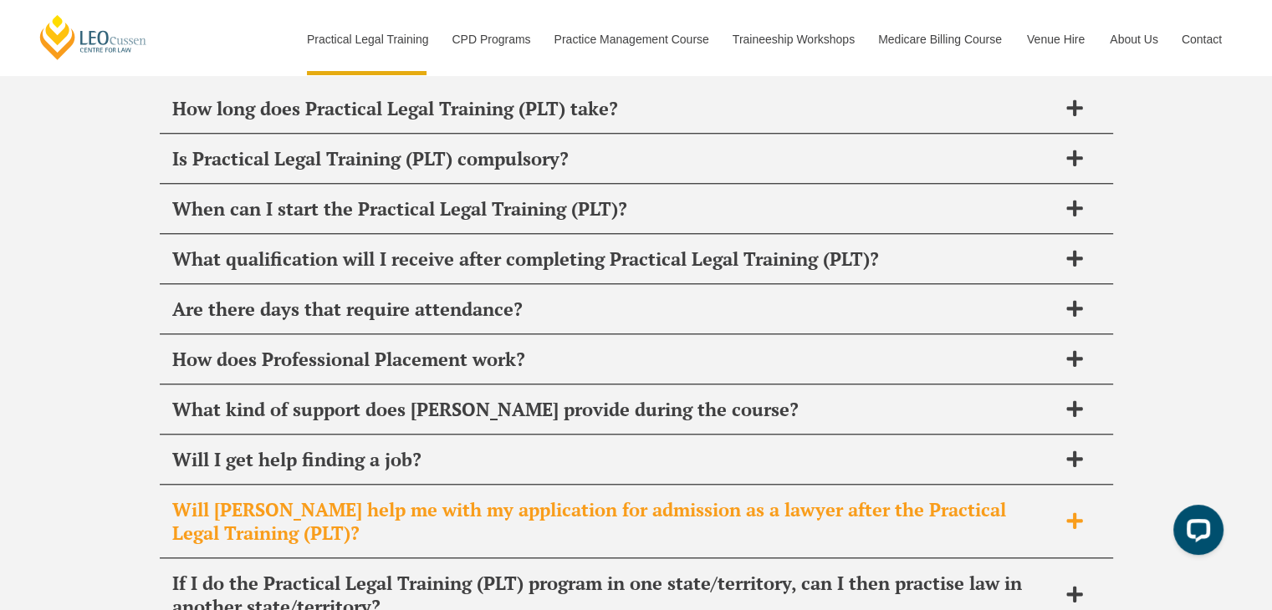
scroll to position [8196, 0]
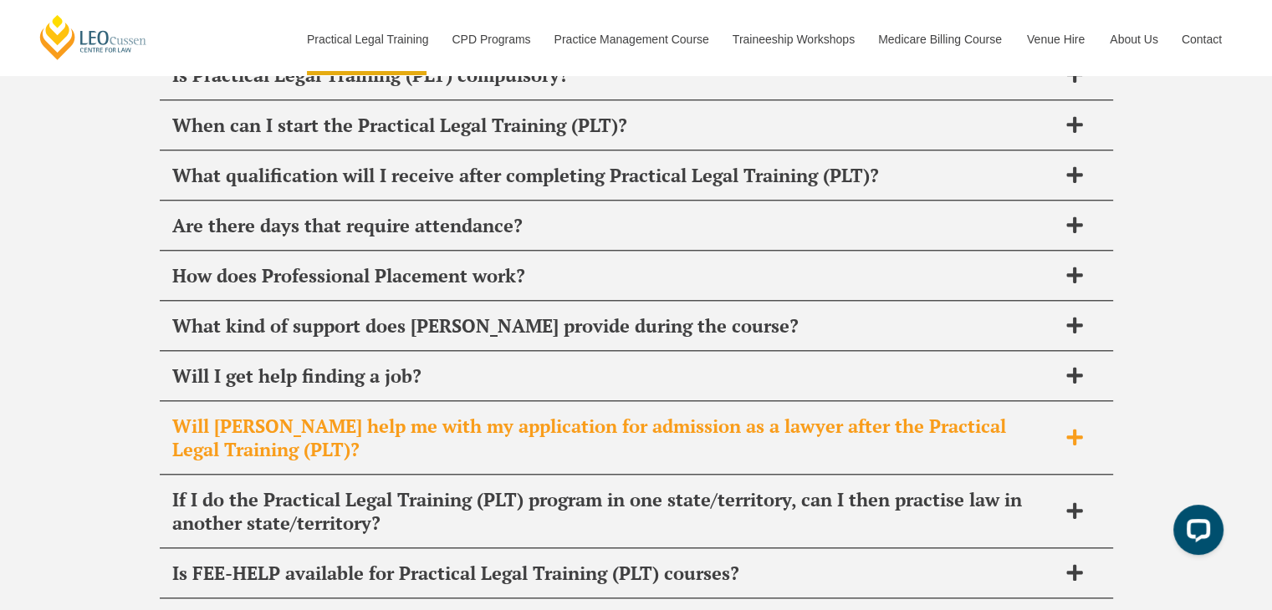
click at [621, 415] on h2 "Will [PERSON_NAME] help me with my application for admission as a lawyer after …" at bounding box center [614, 438] width 885 height 47
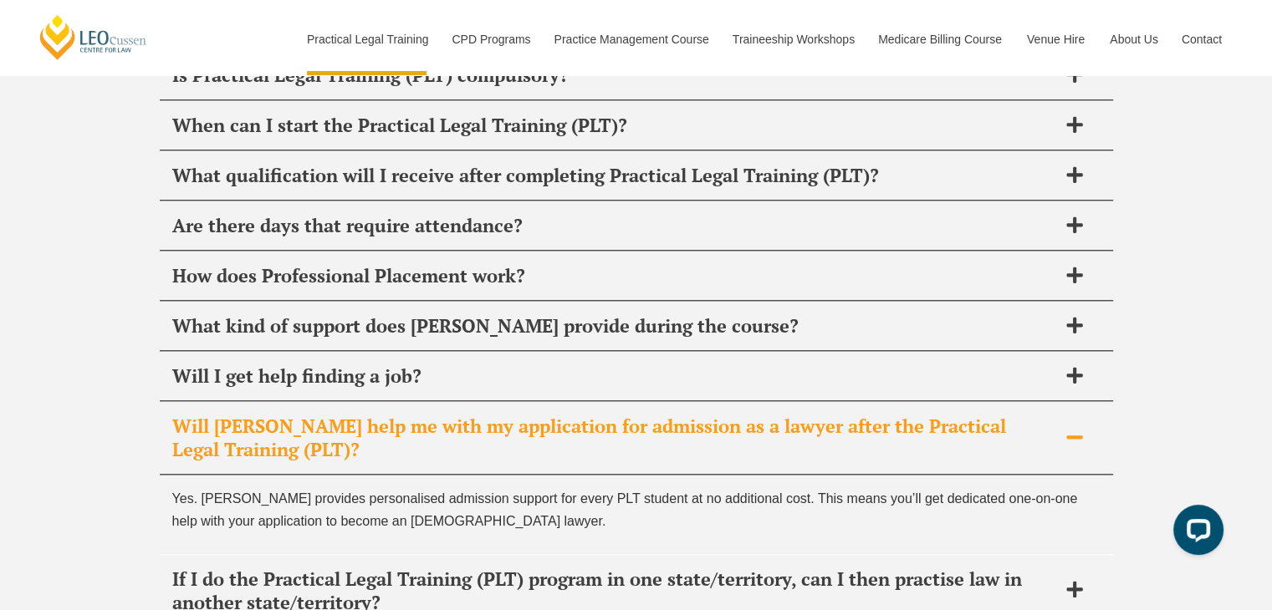
click at [621, 415] on h2 "Will [PERSON_NAME] help me with my application for admission as a lawyer after …" at bounding box center [614, 438] width 885 height 47
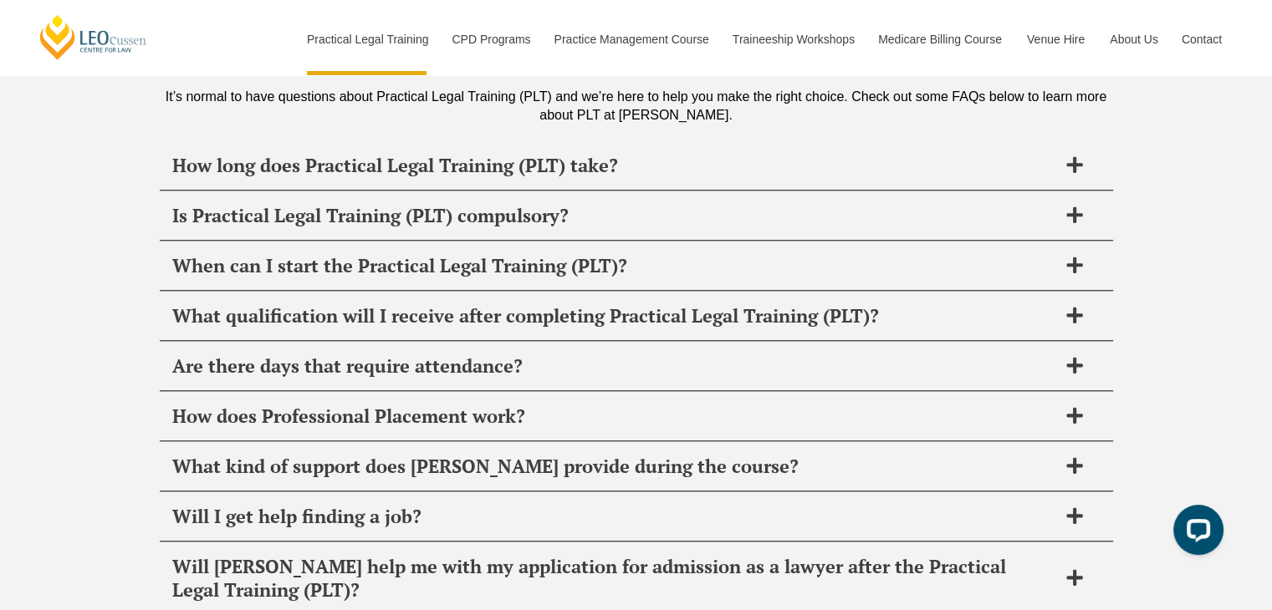
scroll to position [7945, 0]
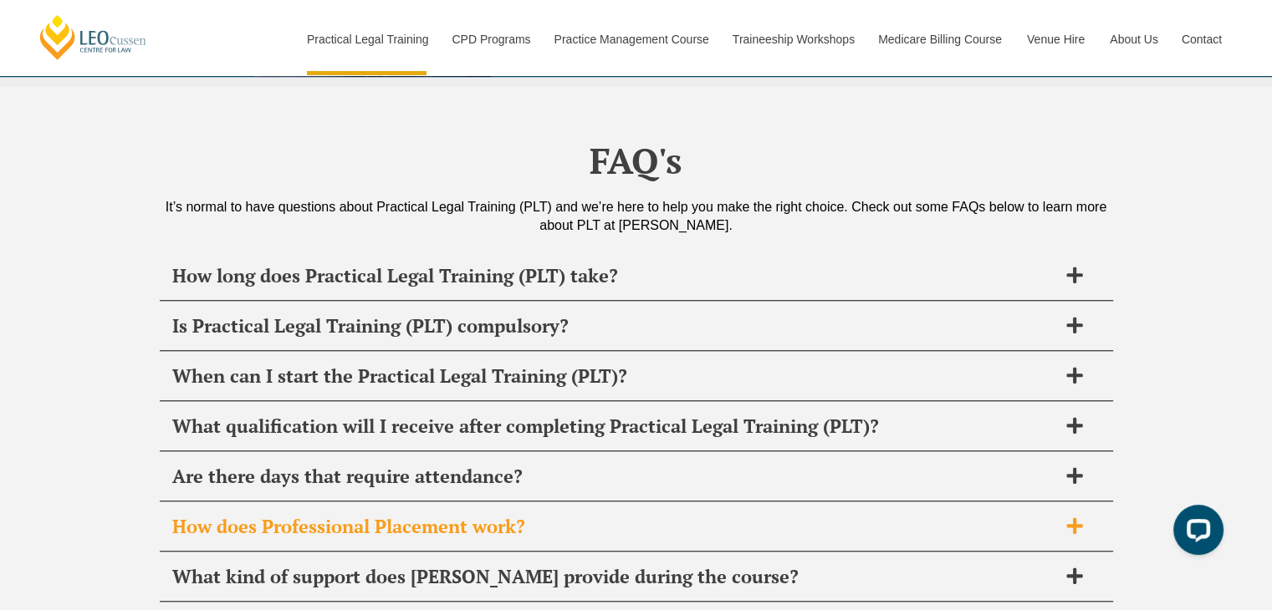
click at [622, 503] on div "How does Professional Placement work?" at bounding box center [636, 527] width 953 height 49
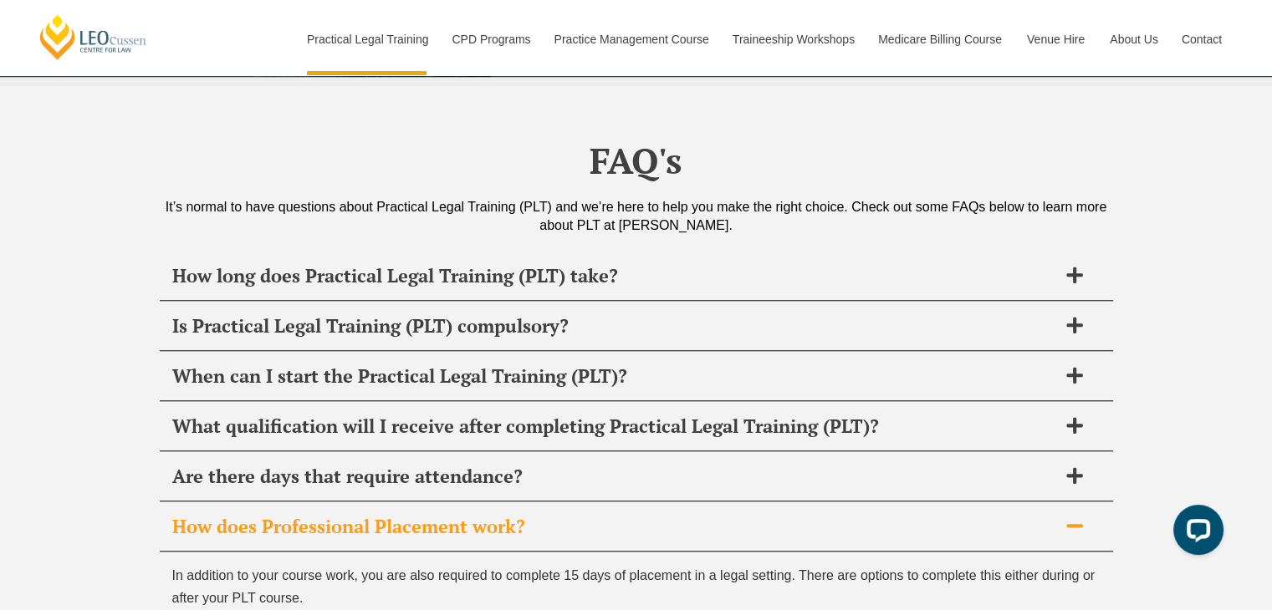
click at [619, 503] on div "How does Professional Placement work?" at bounding box center [636, 527] width 953 height 49
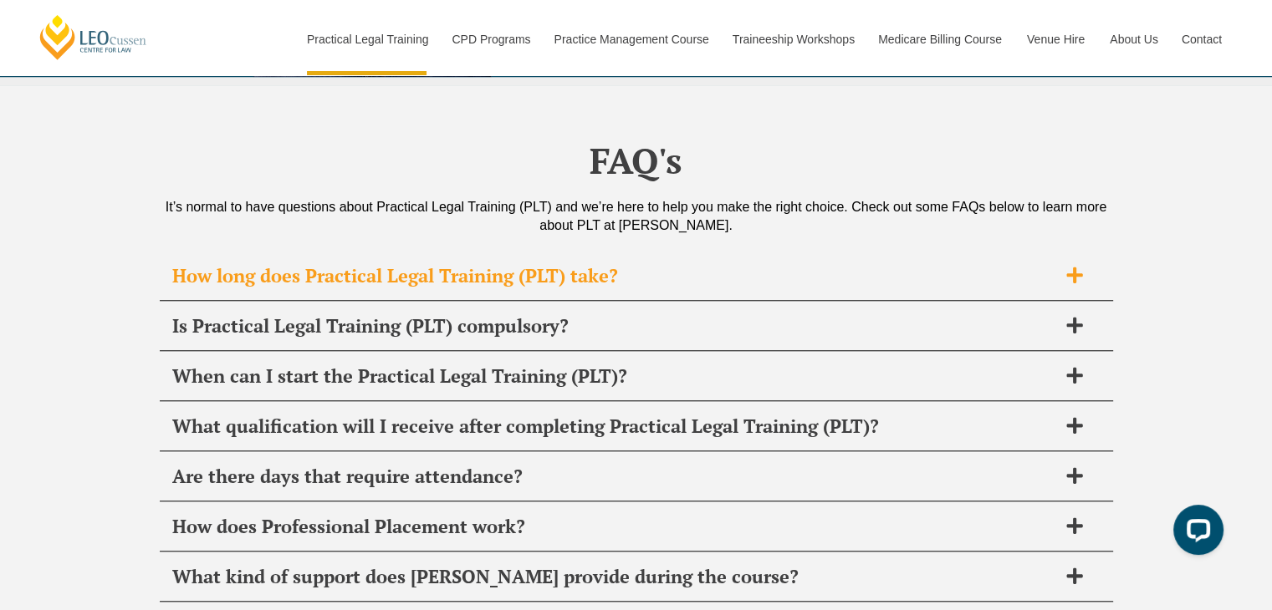
click at [652, 252] on div "How long does Practical Legal Training (PLT) take?" at bounding box center [636, 276] width 953 height 49
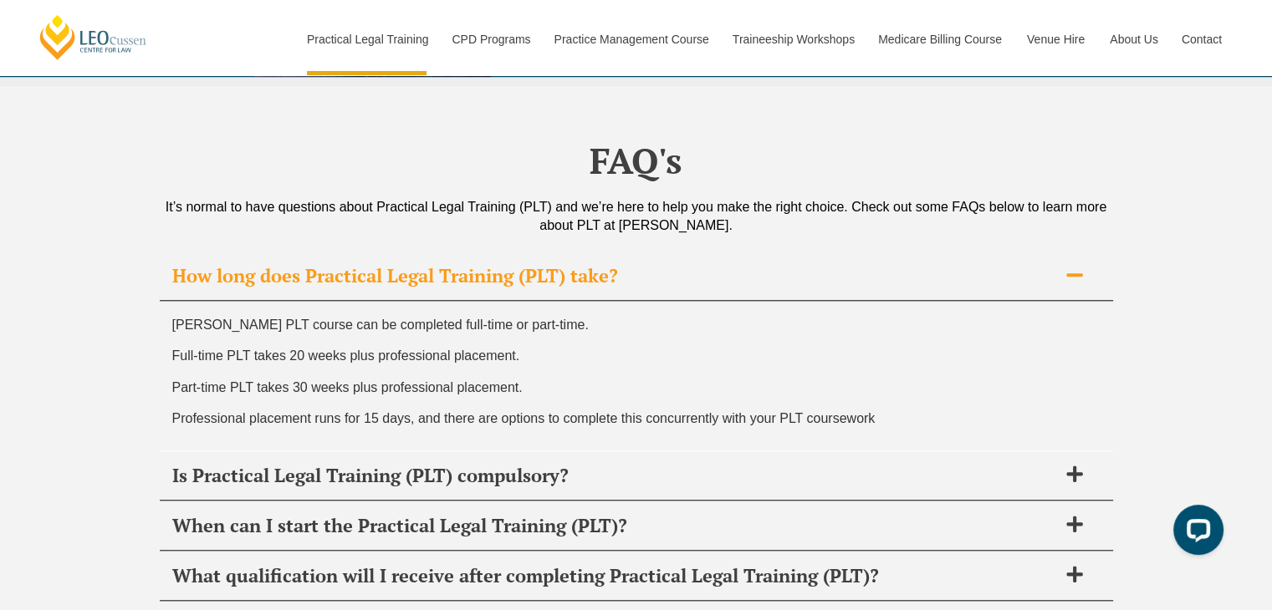
click at [686, 264] on h2 "How long does Practical Legal Training (PLT) take?" at bounding box center [614, 275] width 885 height 23
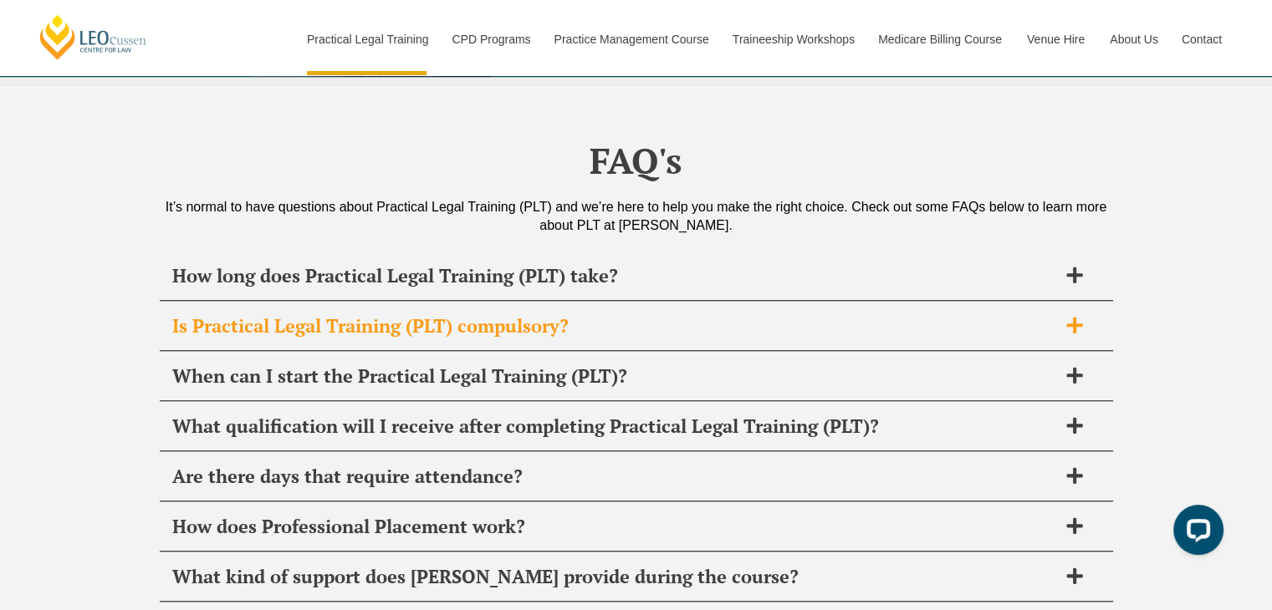
click at [639, 314] on h2 "Is Practical Legal Training (PLT) compulsory?" at bounding box center [614, 325] width 885 height 23
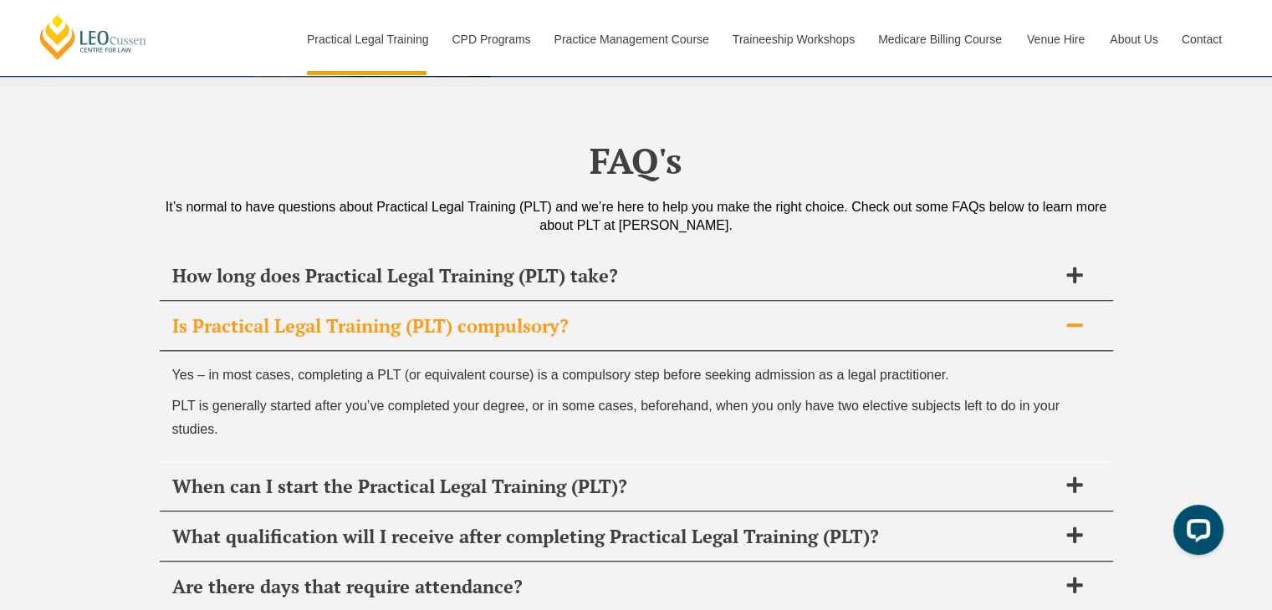
drag, startPoint x: 629, startPoint y: 199, endPoint x: 614, endPoint y: 209, distance: 18.1
click at [614, 302] on div "Is Practical Legal Training (PLT) compulsory?" at bounding box center [636, 326] width 953 height 49
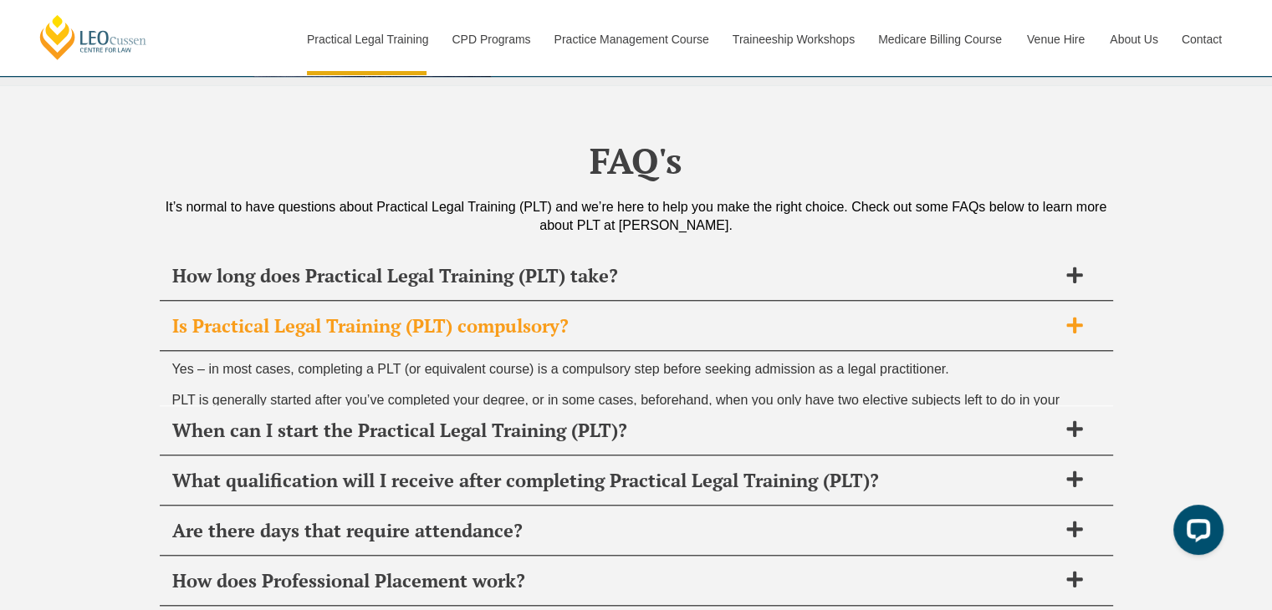
click at [612, 302] on div "Is Practical Legal Training (PLT) compulsory?" at bounding box center [636, 326] width 953 height 49
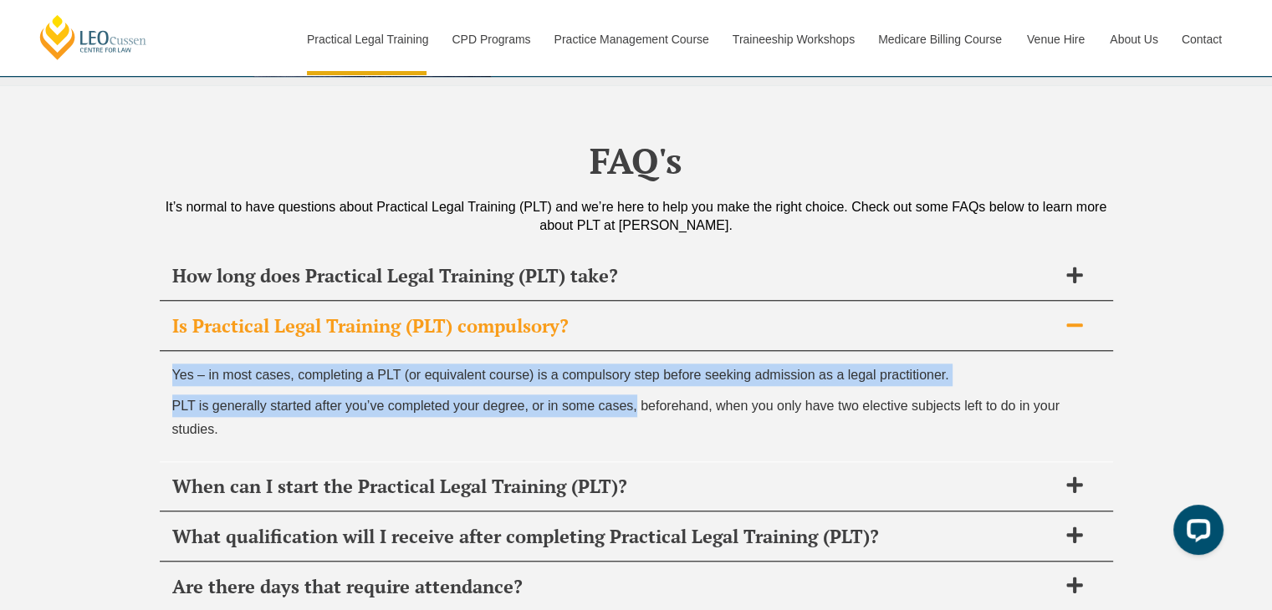
drag, startPoint x: 612, startPoint y: 203, endPoint x: 636, endPoint y: 270, distance: 70.9
click at [636, 302] on div "Is Practical Legal Training (PLT) compulsory? Yes – in most cases, completing a…" at bounding box center [636, 382] width 953 height 161
click at [636, 395] on p "PLT is generally started after you’ve completed your degree, or in some cases, …" at bounding box center [636, 417] width 928 height 45
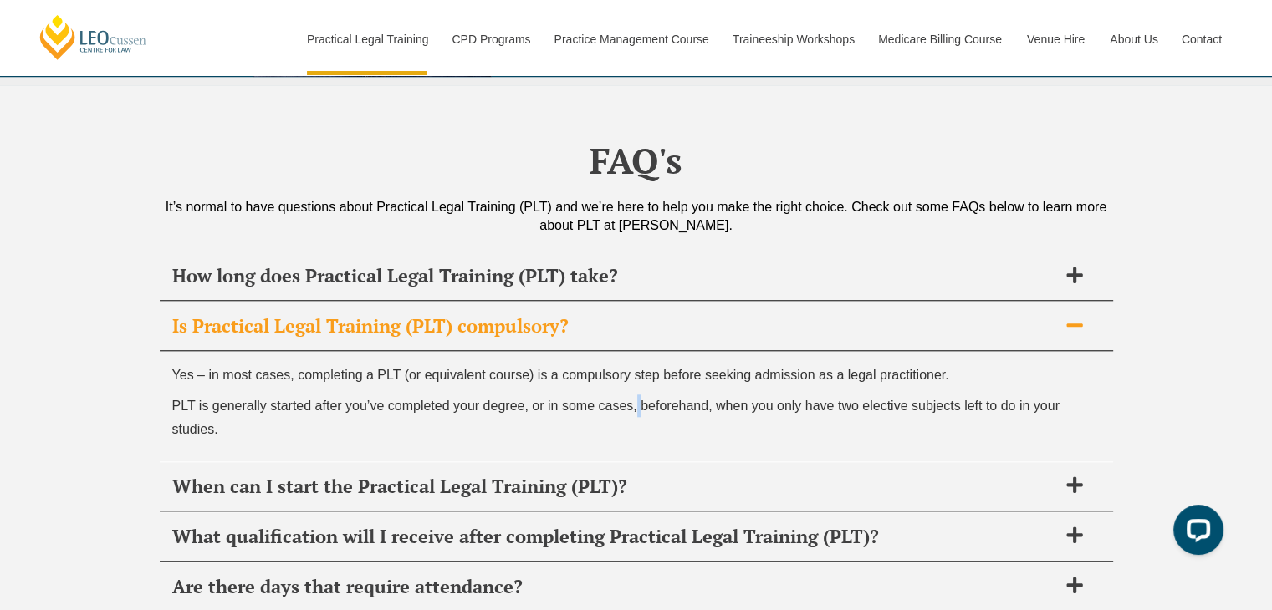
click at [636, 395] on p "PLT is generally started after you’ve completed your degree, or in some cases, …" at bounding box center [636, 417] width 928 height 45
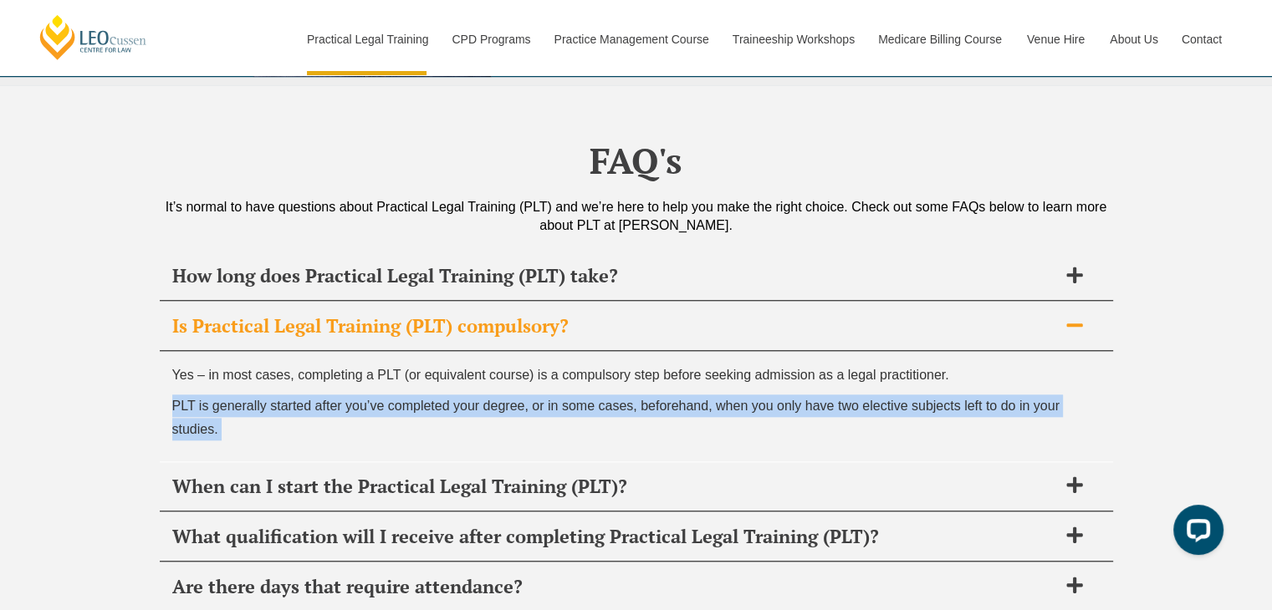
click at [636, 395] on p "PLT is generally started after you’ve completed your degree, or in some cases, …" at bounding box center [636, 417] width 928 height 45
click at [628, 395] on p "PLT is generally started after you’ve completed your degree, or in some cases, …" at bounding box center [636, 417] width 928 height 45
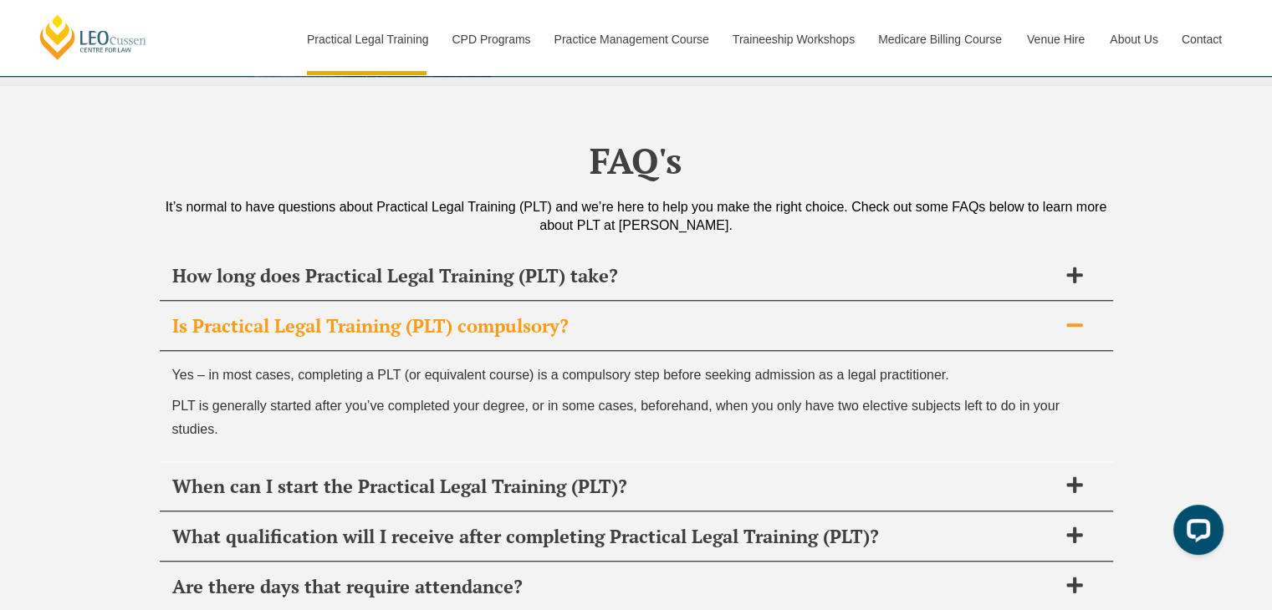
click at [595, 351] on div "Yes – in most cases, completing a PLT (or equivalent course) is a compulsory st…" at bounding box center [636, 406] width 953 height 110
click at [599, 302] on div "Is Practical Legal Training (PLT) compulsory?" at bounding box center [636, 326] width 953 height 49
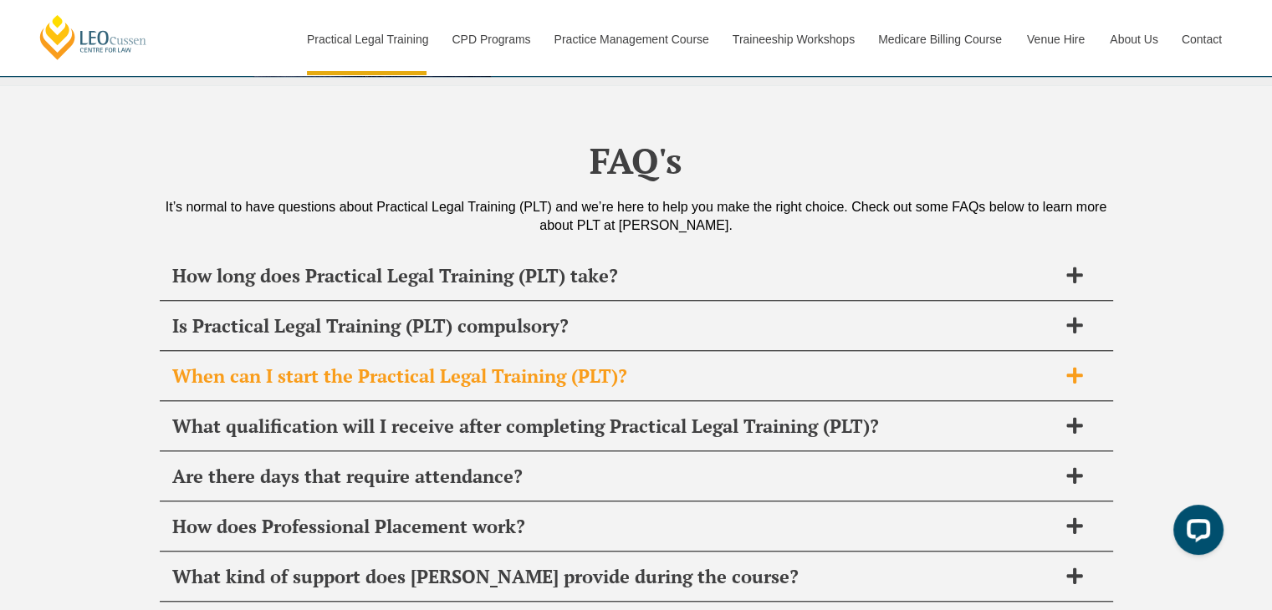
click at [616, 365] on h2 "When can I start the Practical Legal Training (PLT)?" at bounding box center [614, 376] width 885 height 23
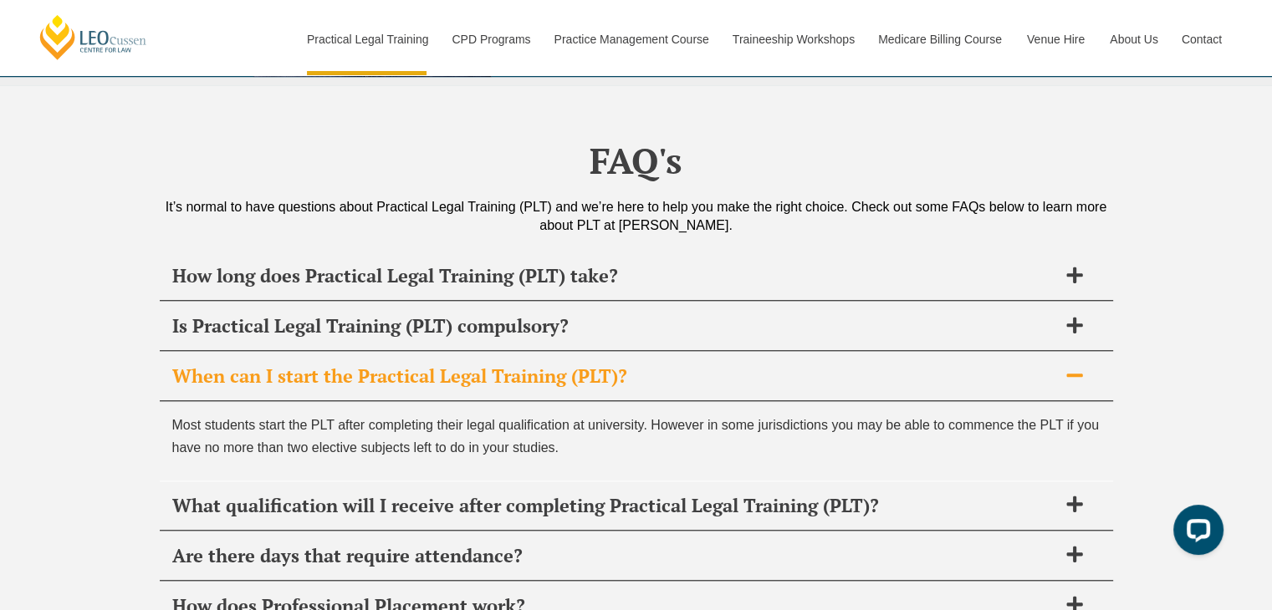
click at [656, 365] on h2 "When can I start the Practical Legal Training (PLT)?" at bounding box center [614, 376] width 885 height 23
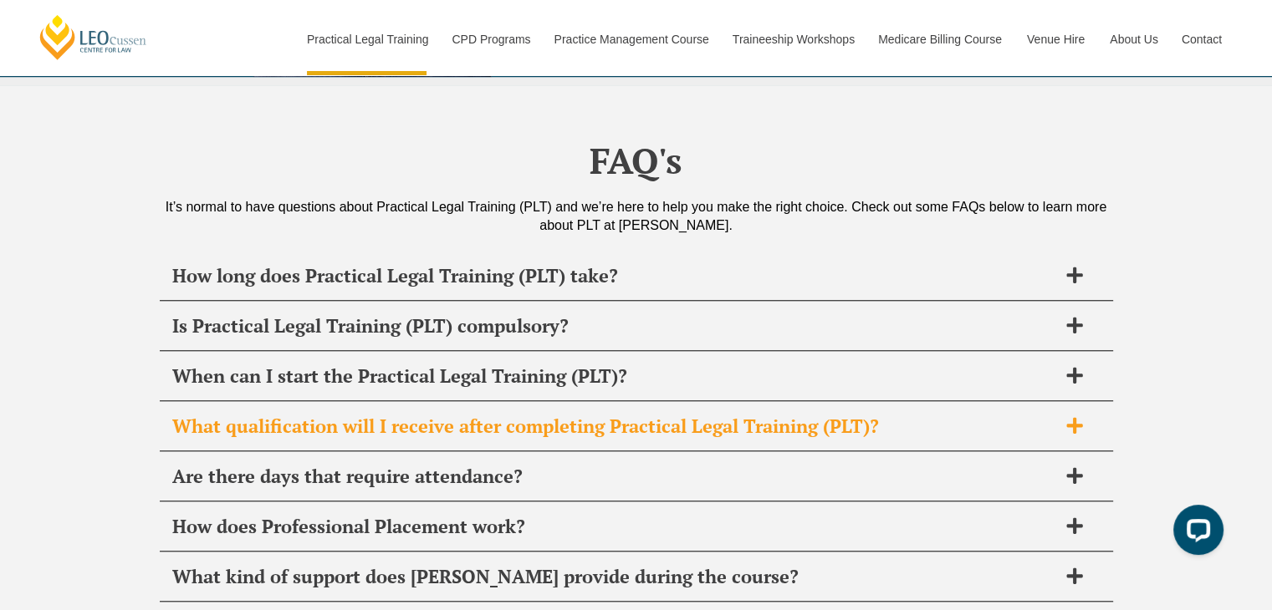
click at [586, 415] on h2 "What qualification will I receive after completing Practical Legal Training (PL…" at bounding box center [614, 426] width 885 height 23
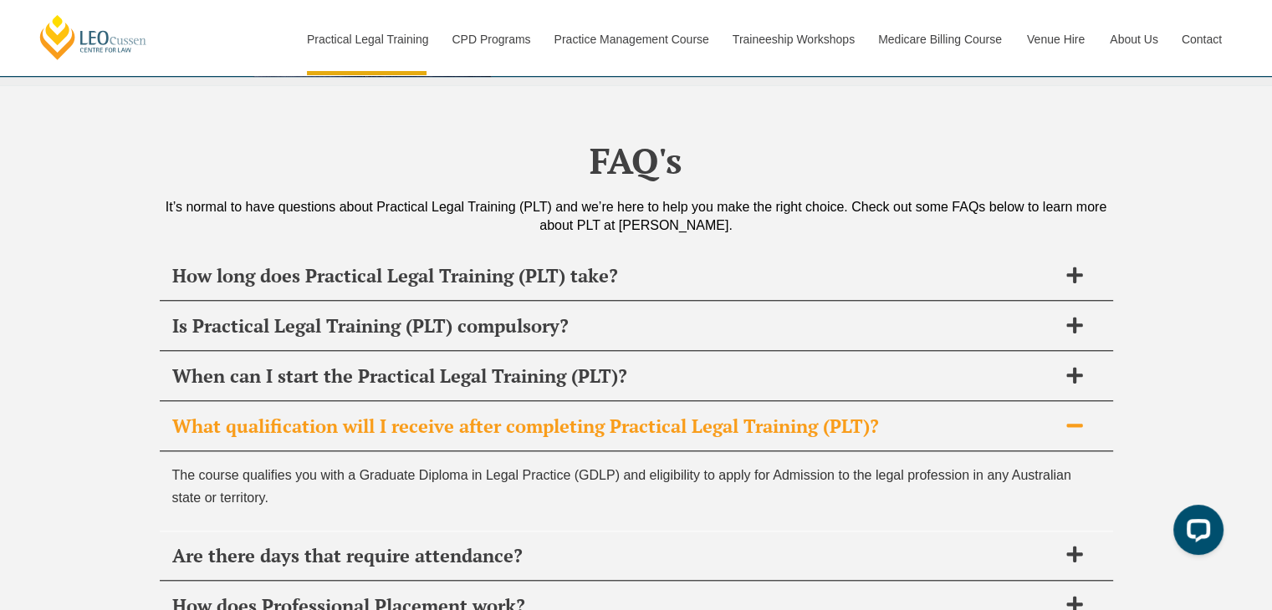
click at [588, 464] on p "The course qualifies you with a Graduate Diploma in Legal Practice (GDLP) and e…" at bounding box center [636, 486] width 928 height 45
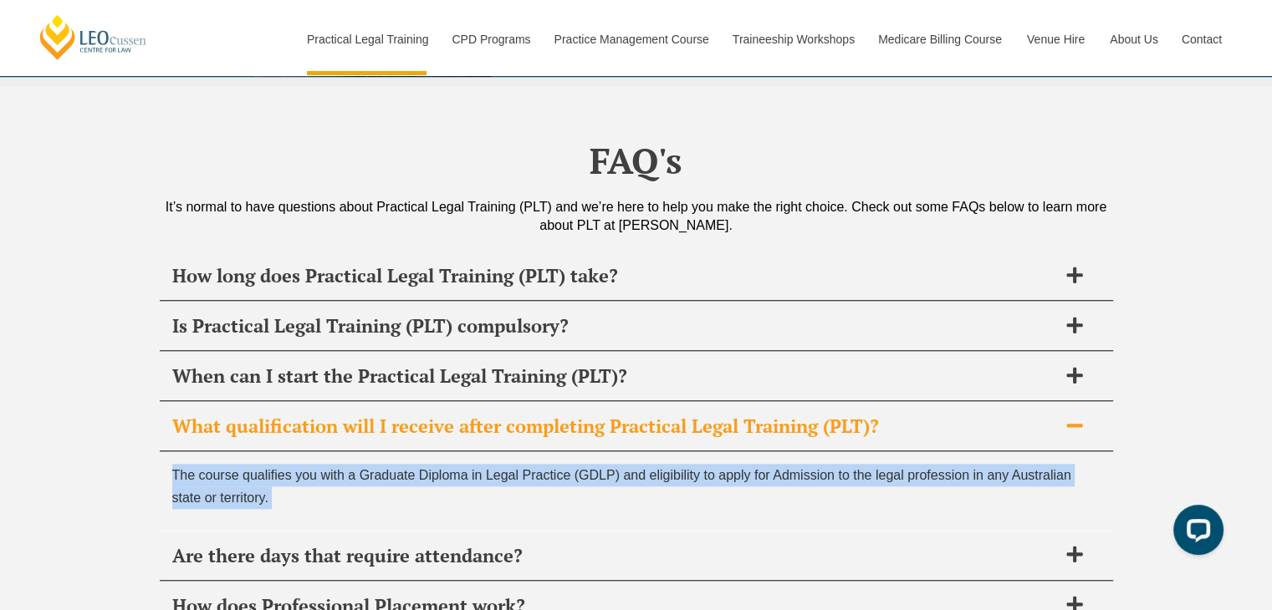
click at [588, 464] on p "The course qualifies you with a Graduate Diploma in Legal Practice (GDLP) and e…" at bounding box center [636, 486] width 928 height 45
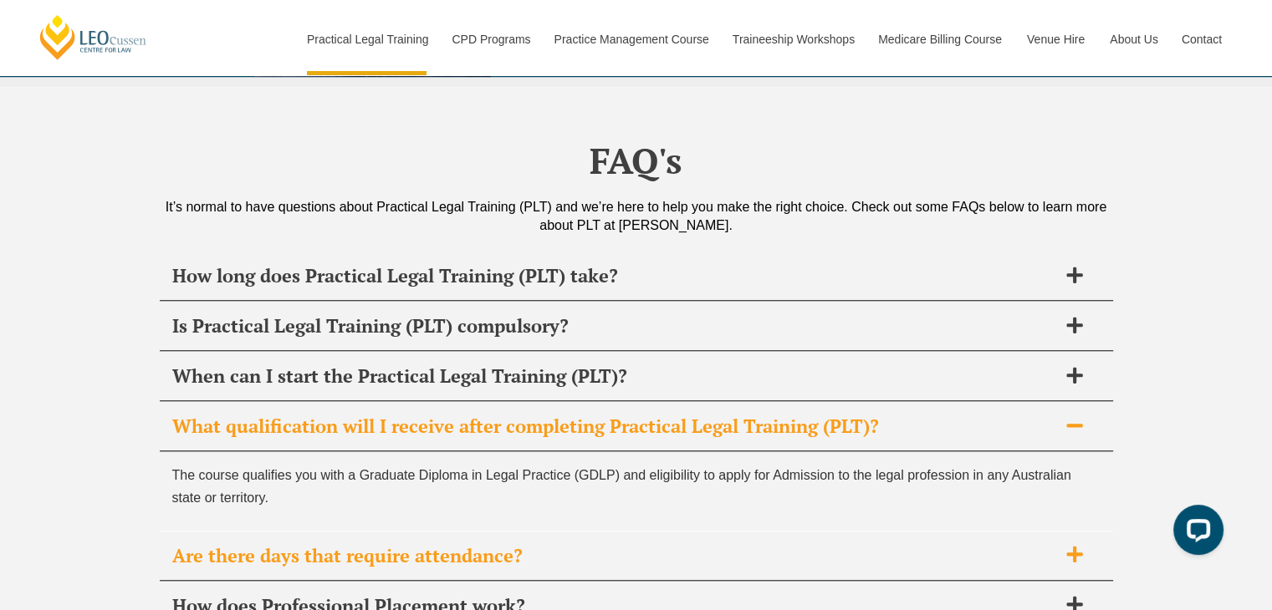
click at [589, 544] on h2 "Are there days that require attendance?" at bounding box center [614, 555] width 885 height 23
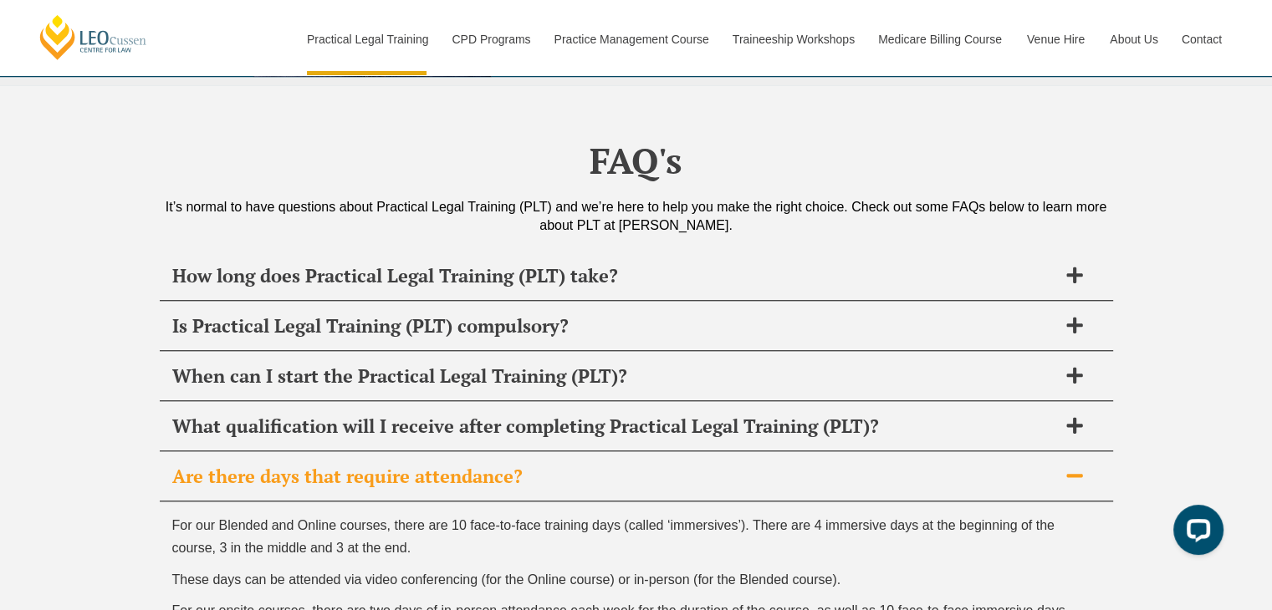
click at [552, 465] on h2 "Are there days that require attendance?" at bounding box center [614, 476] width 885 height 23
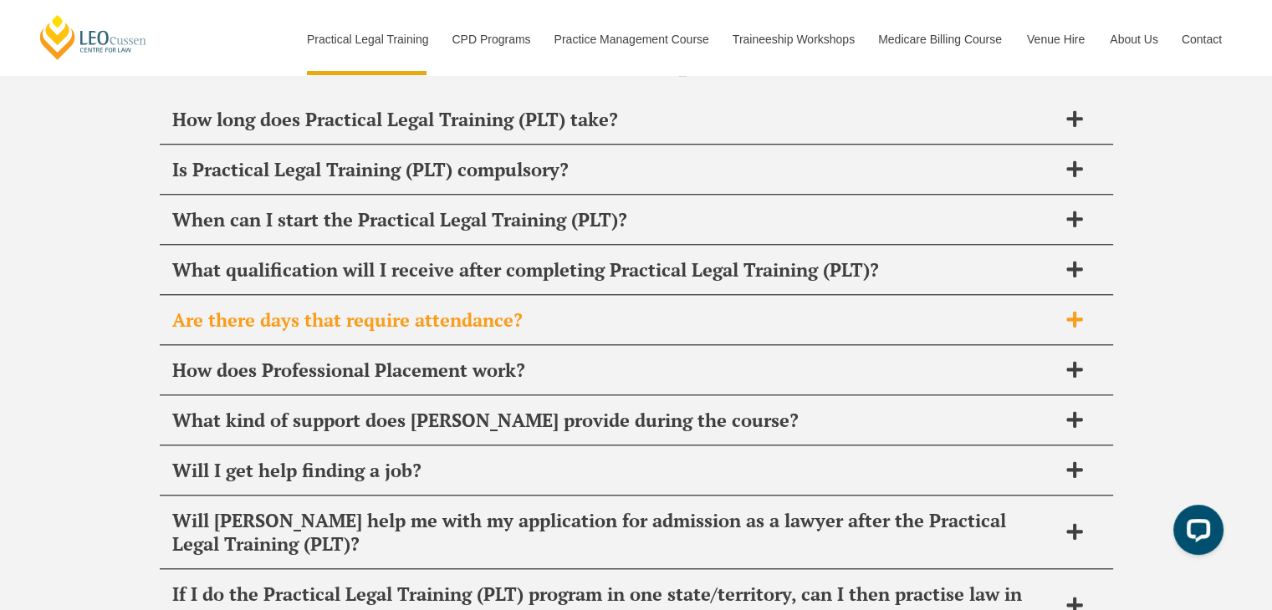
scroll to position [8112, 0]
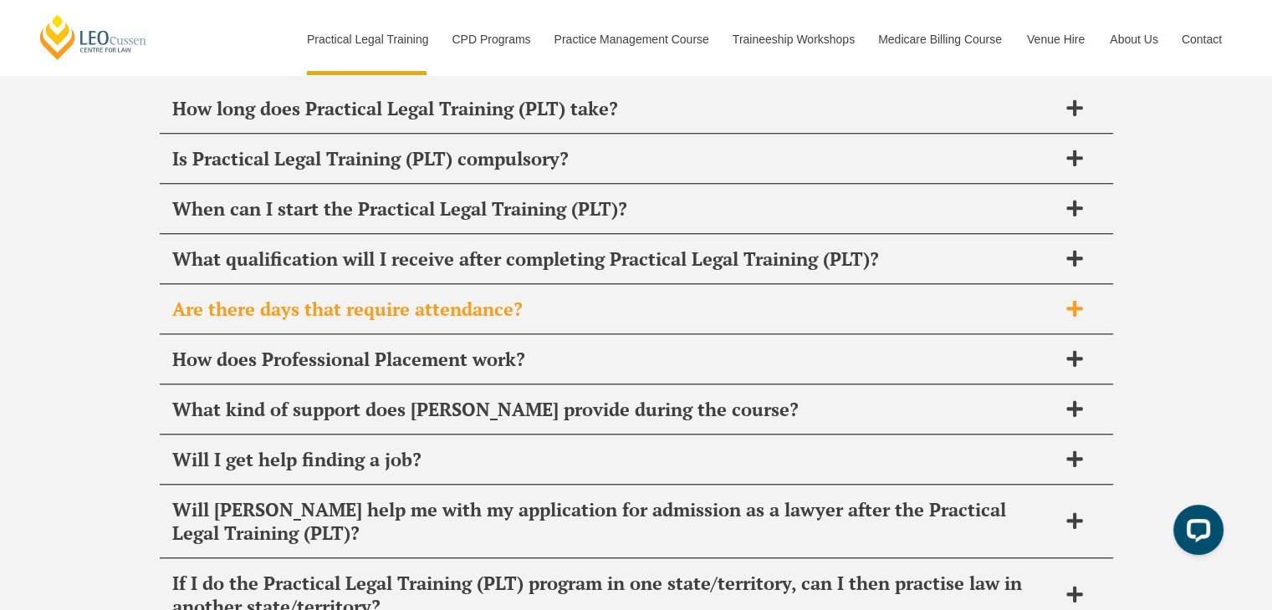
click at [552, 436] on div "Will I get help finding a job?" at bounding box center [636, 460] width 953 height 49
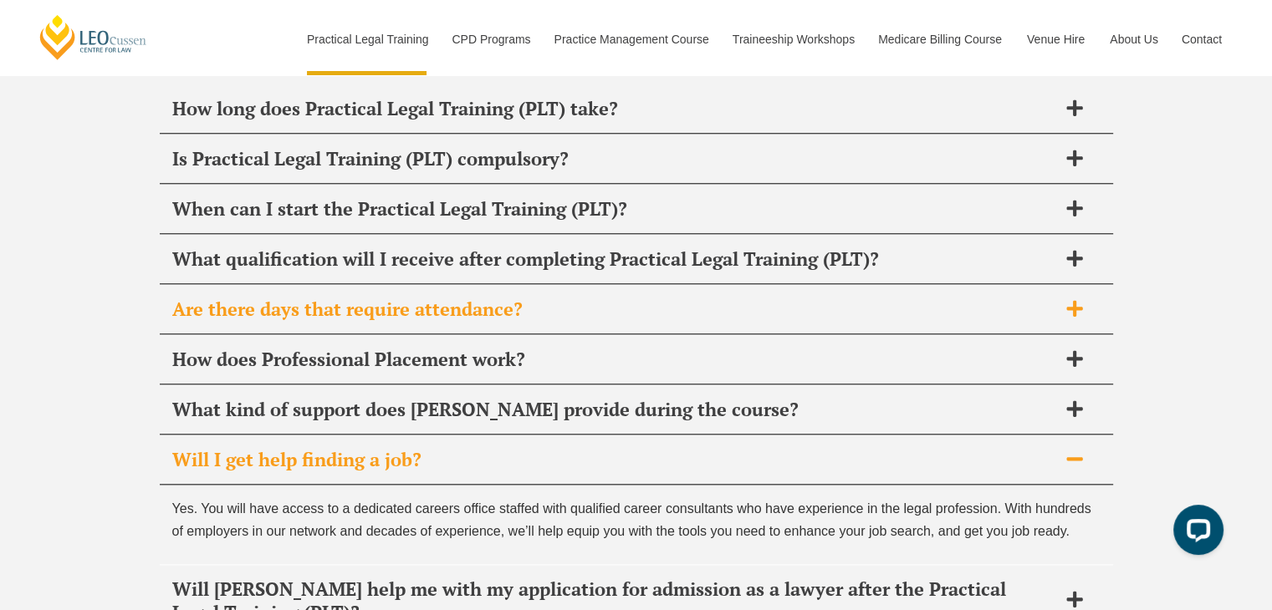
click at [552, 436] on div "Will I get help finding a job?" at bounding box center [636, 460] width 953 height 49
